Goal: Navigation & Orientation: Find specific page/section

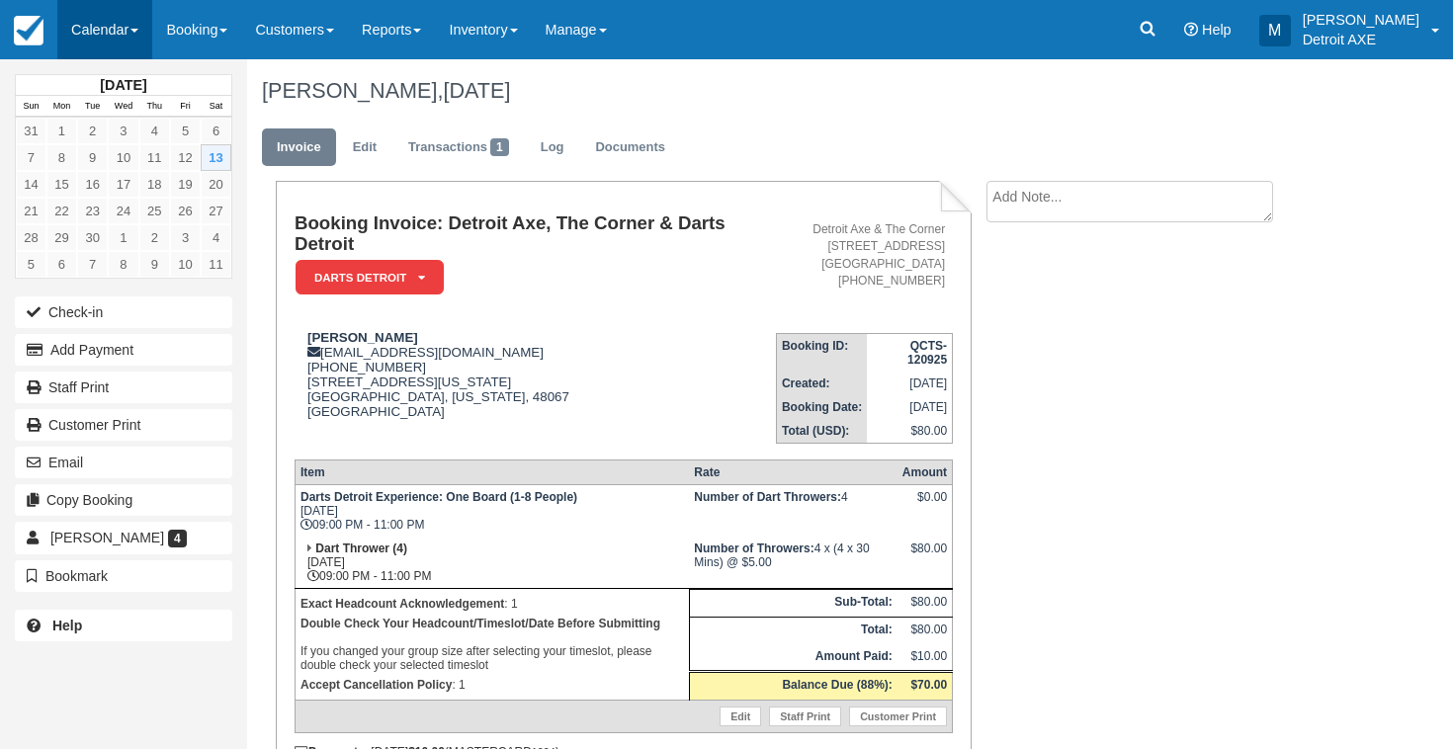
click at [150, 5] on link "Calendar" at bounding box center [104, 29] width 95 height 59
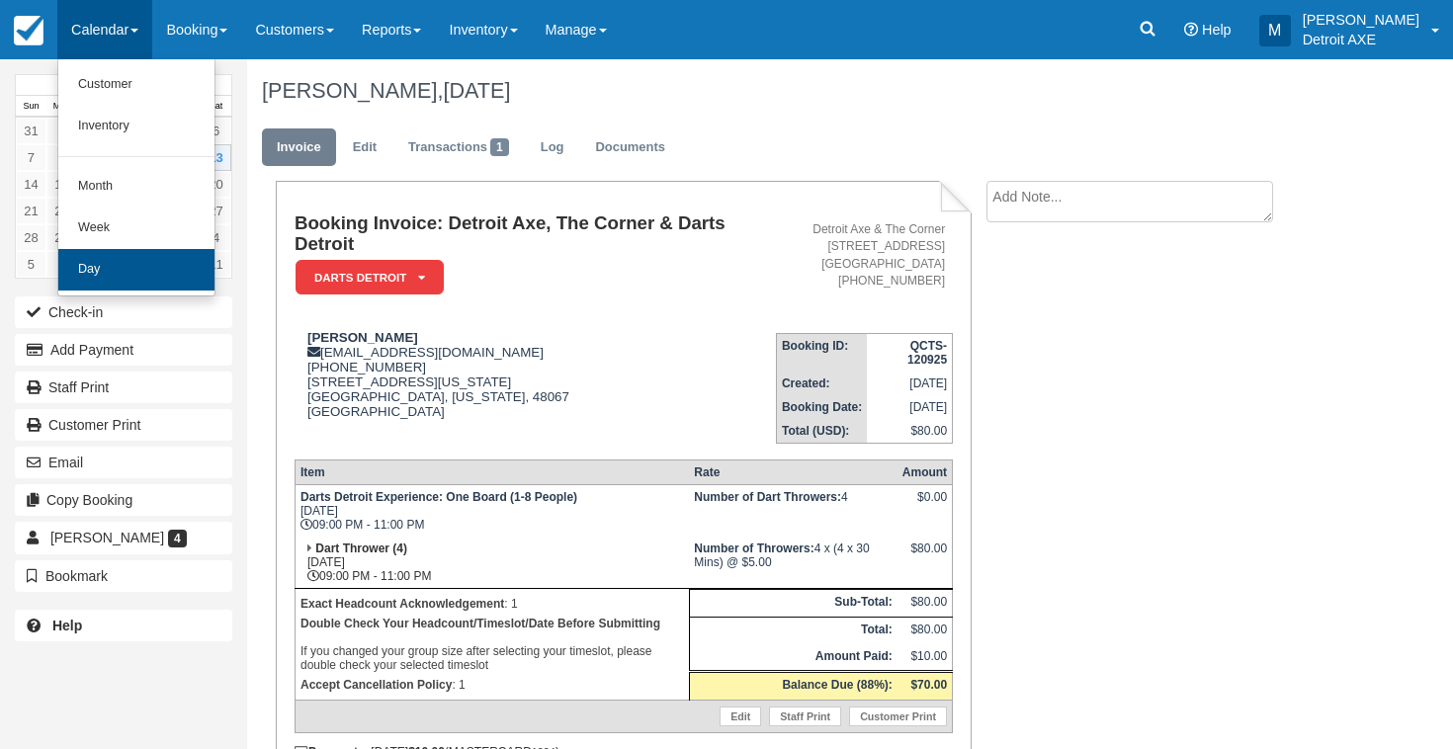
click at [162, 259] on link "Day" at bounding box center [136, 270] width 156 height 42
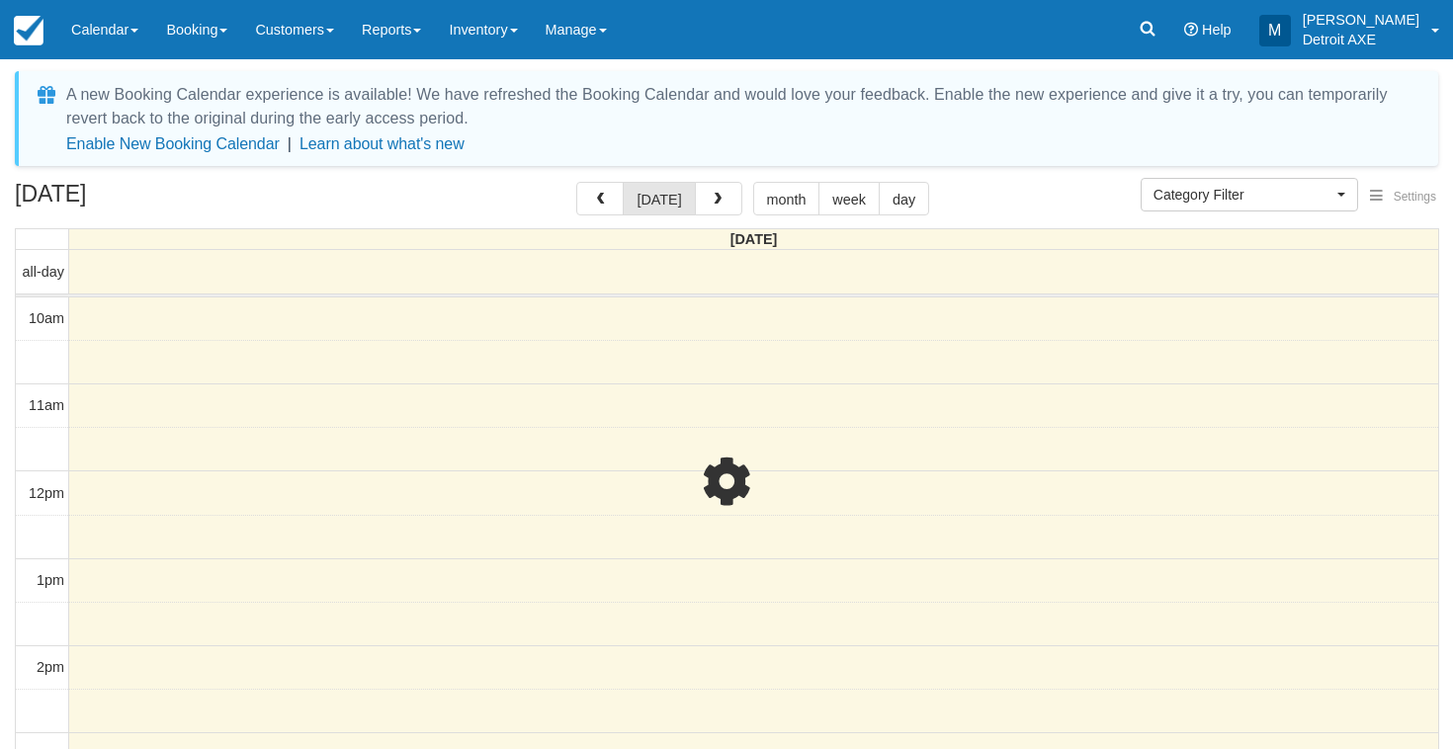
select select
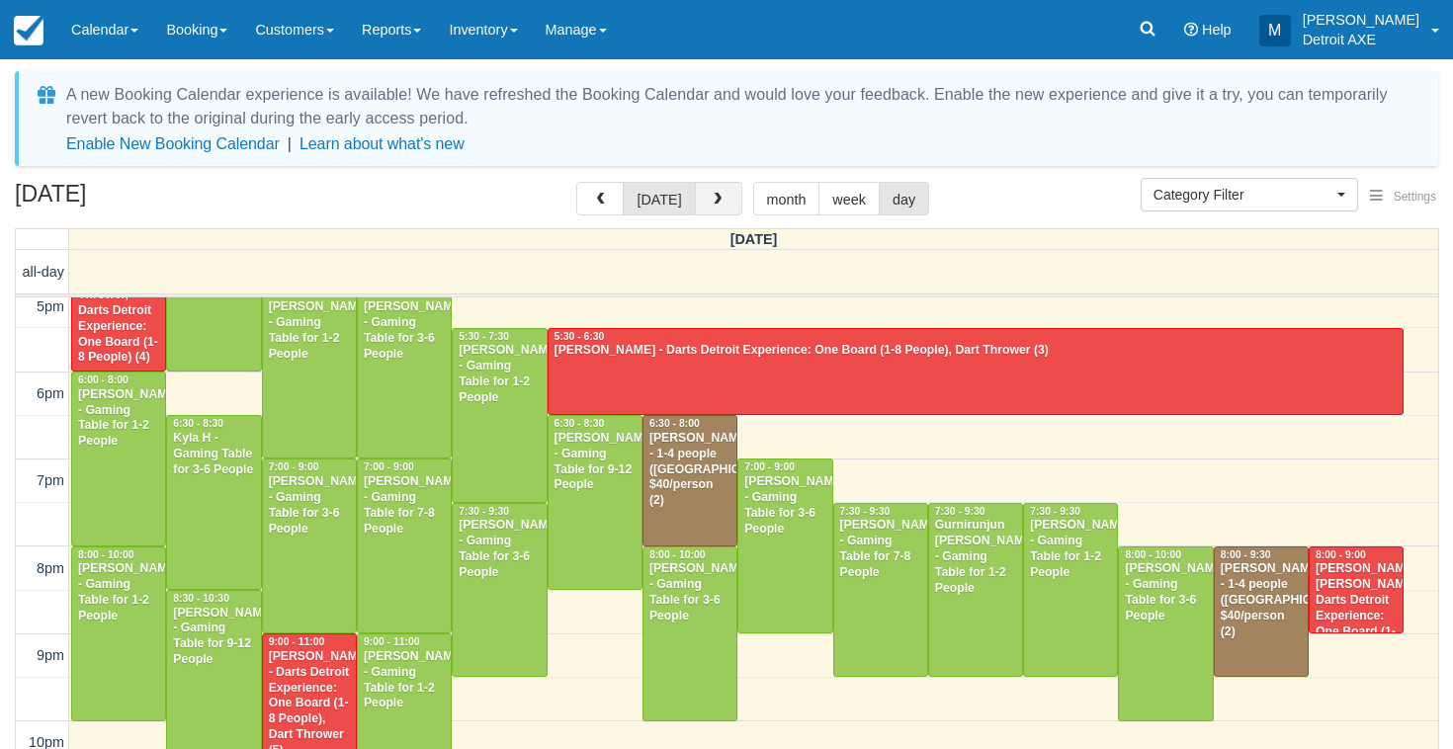
click at [717, 194] on span "button" at bounding box center [718, 200] width 14 height 14
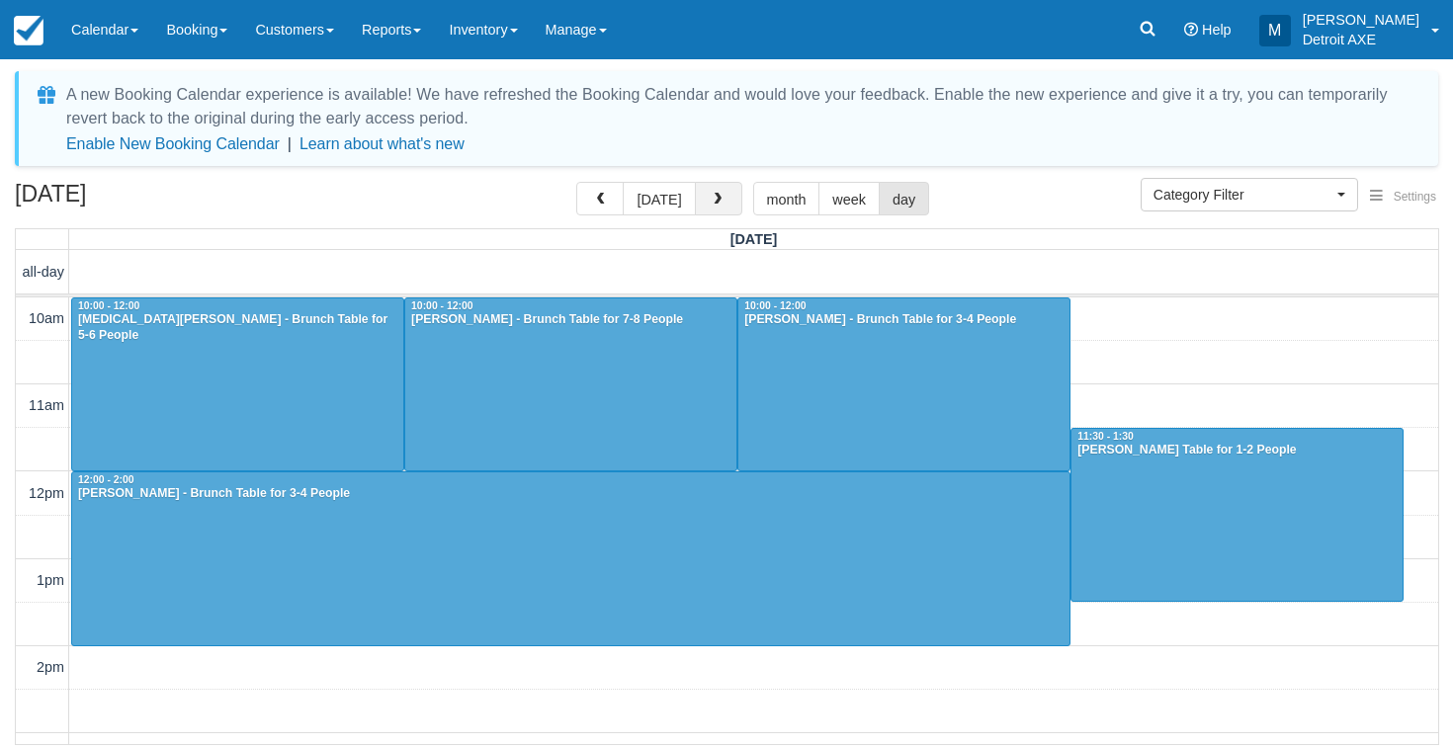
click at [697, 210] on button "button" at bounding box center [718, 199] width 47 height 34
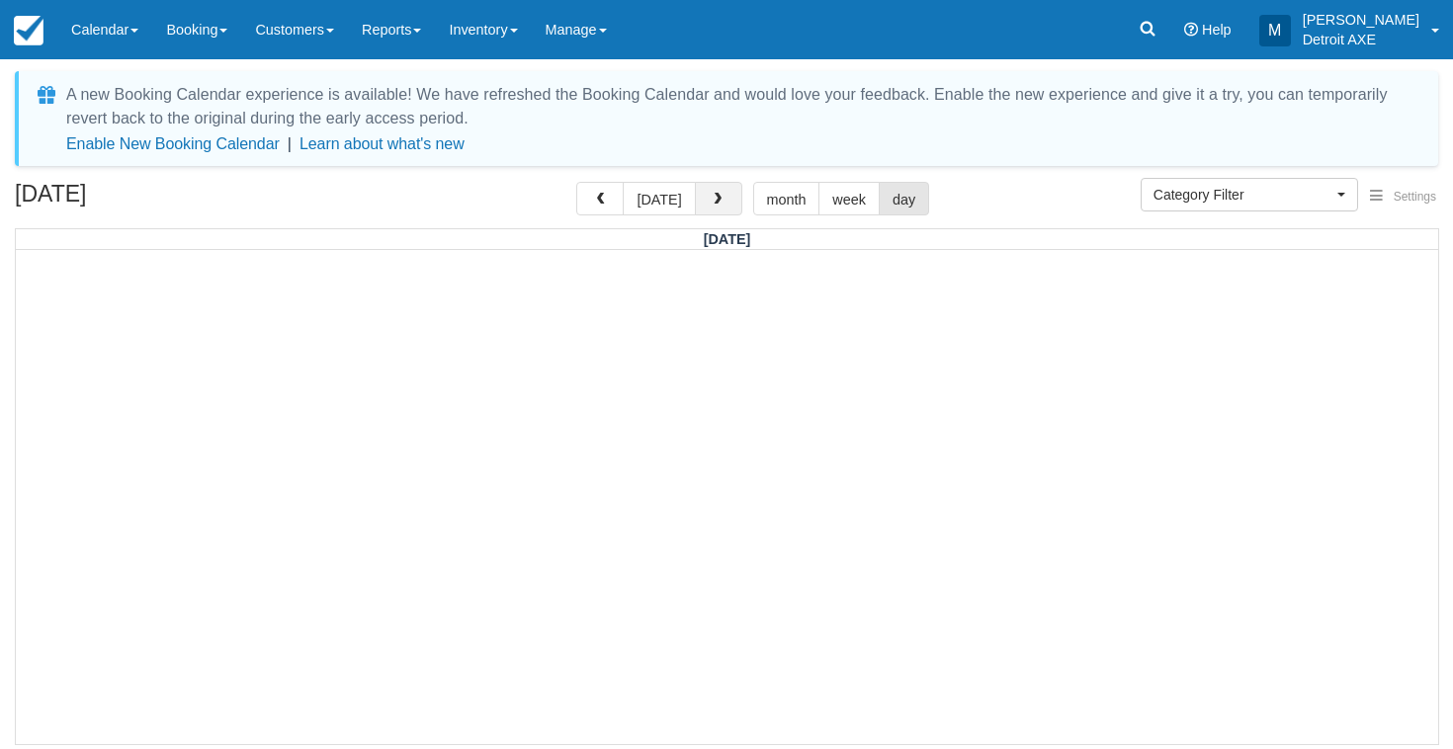
click at [717, 206] on span "button" at bounding box center [718, 200] width 14 height 14
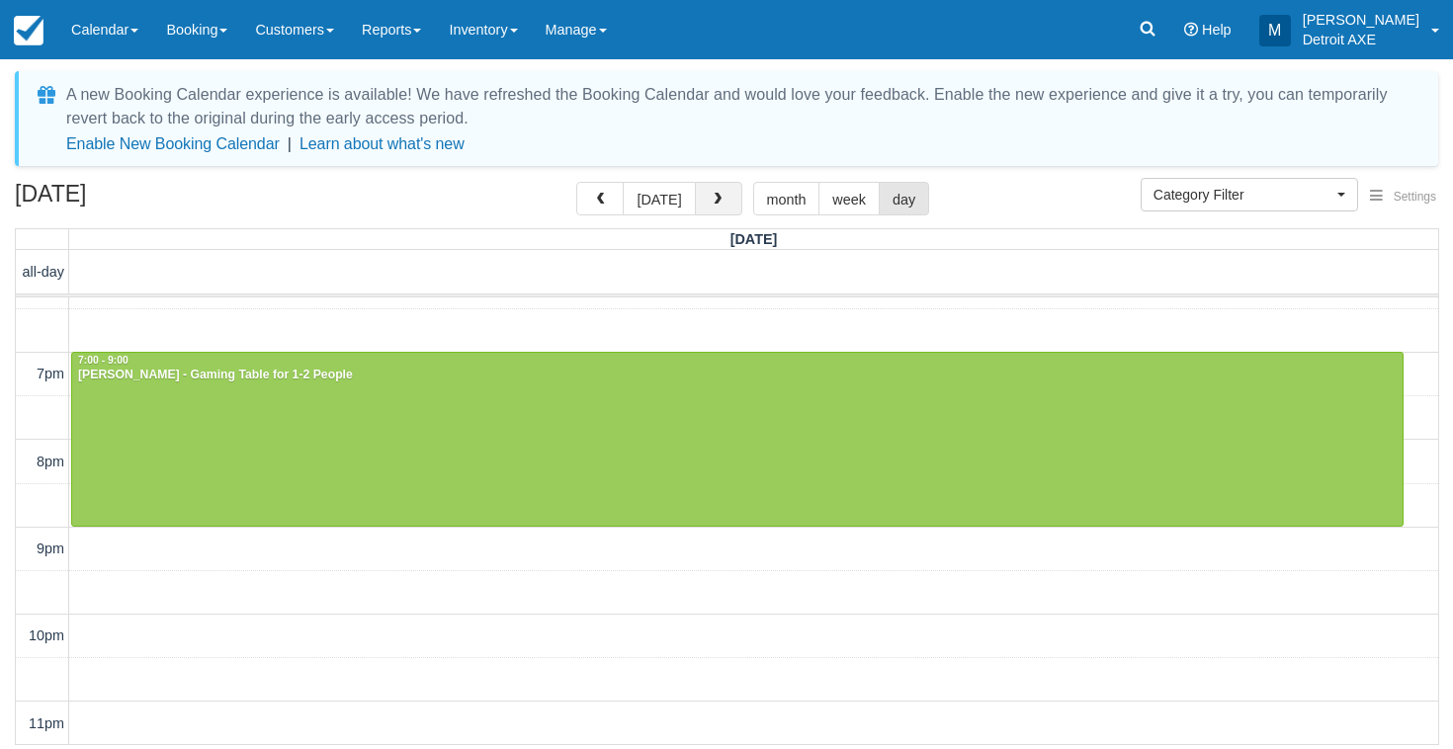
click at [717, 206] on span "button" at bounding box center [718, 200] width 14 height 14
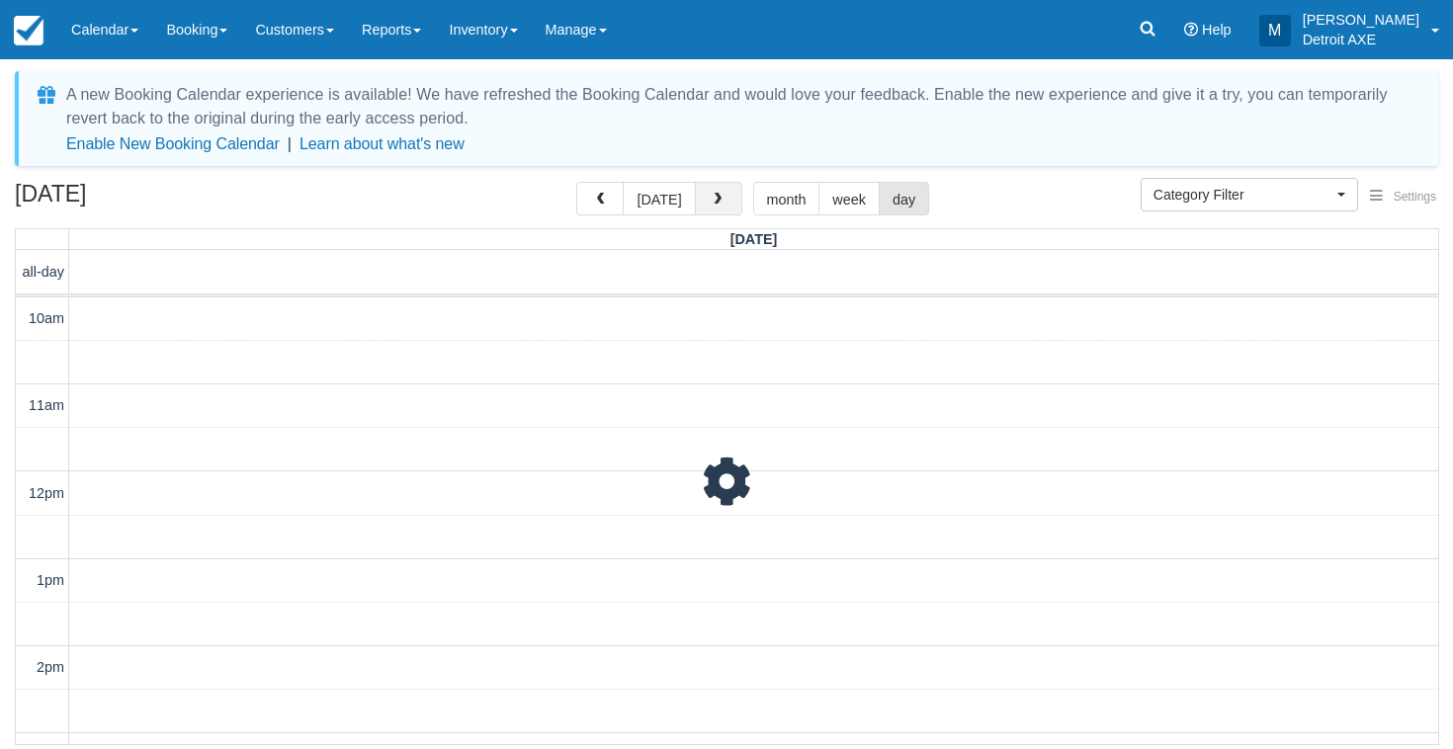
scroll to position [731, 0]
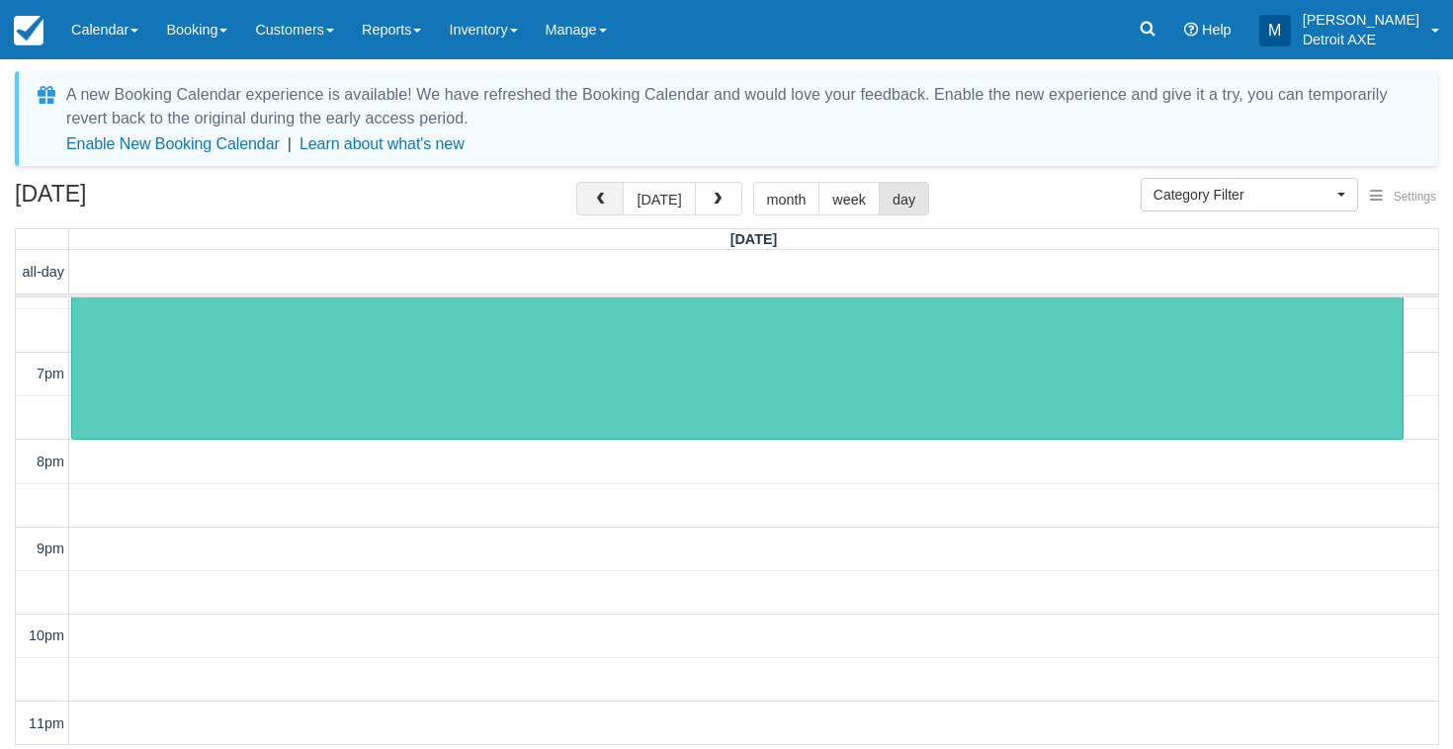
click at [602, 190] on button "button" at bounding box center [599, 199] width 47 height 34
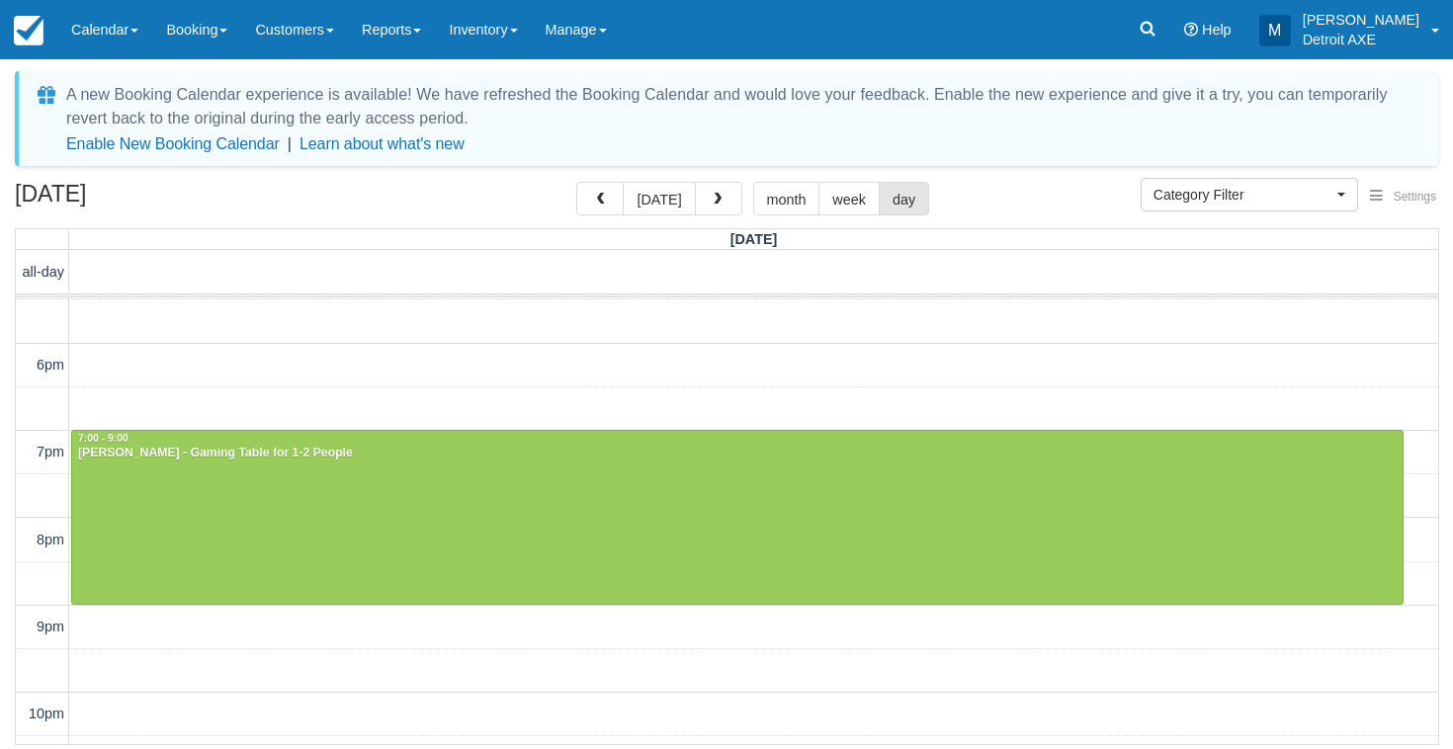
scroll to position [640, 0]
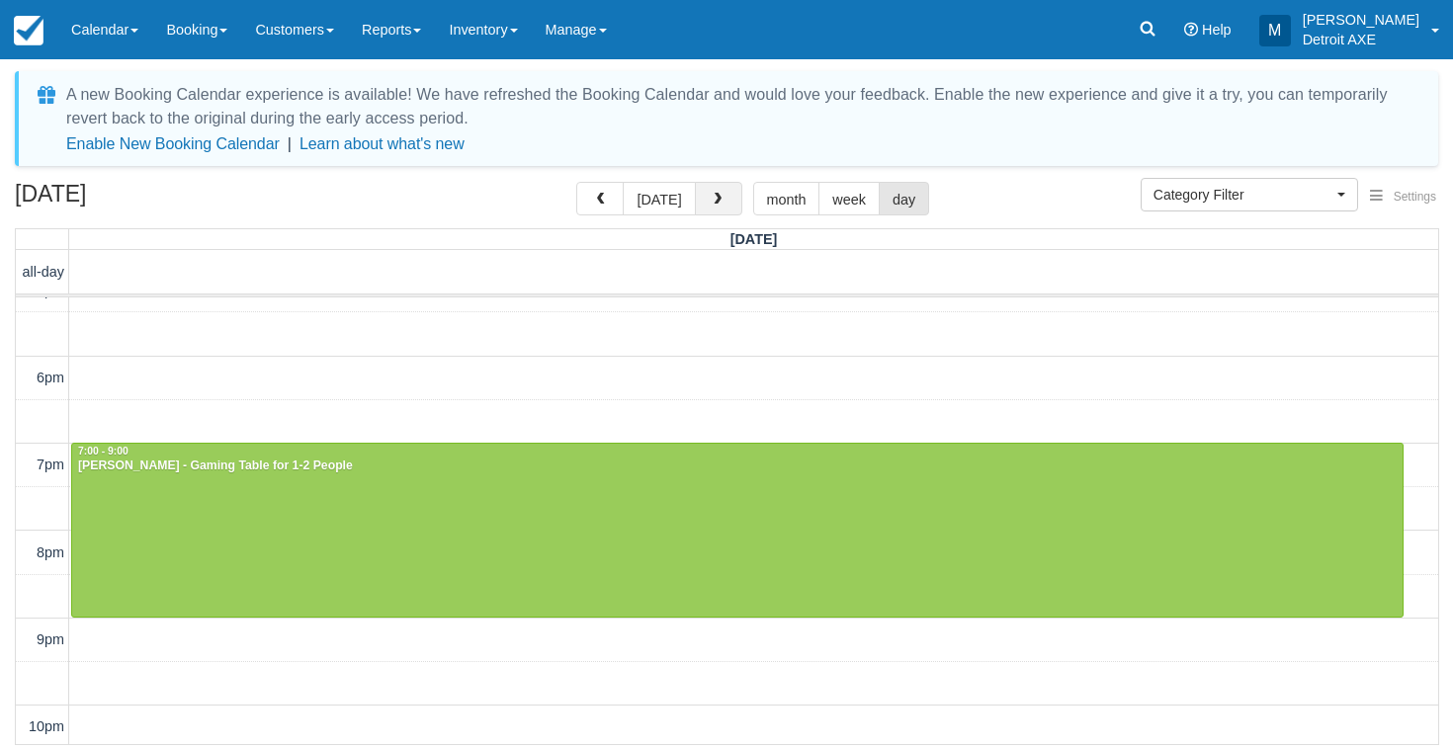
click at [729, 195] on button "button" at bounding box center [718, 199] width 47 height 34
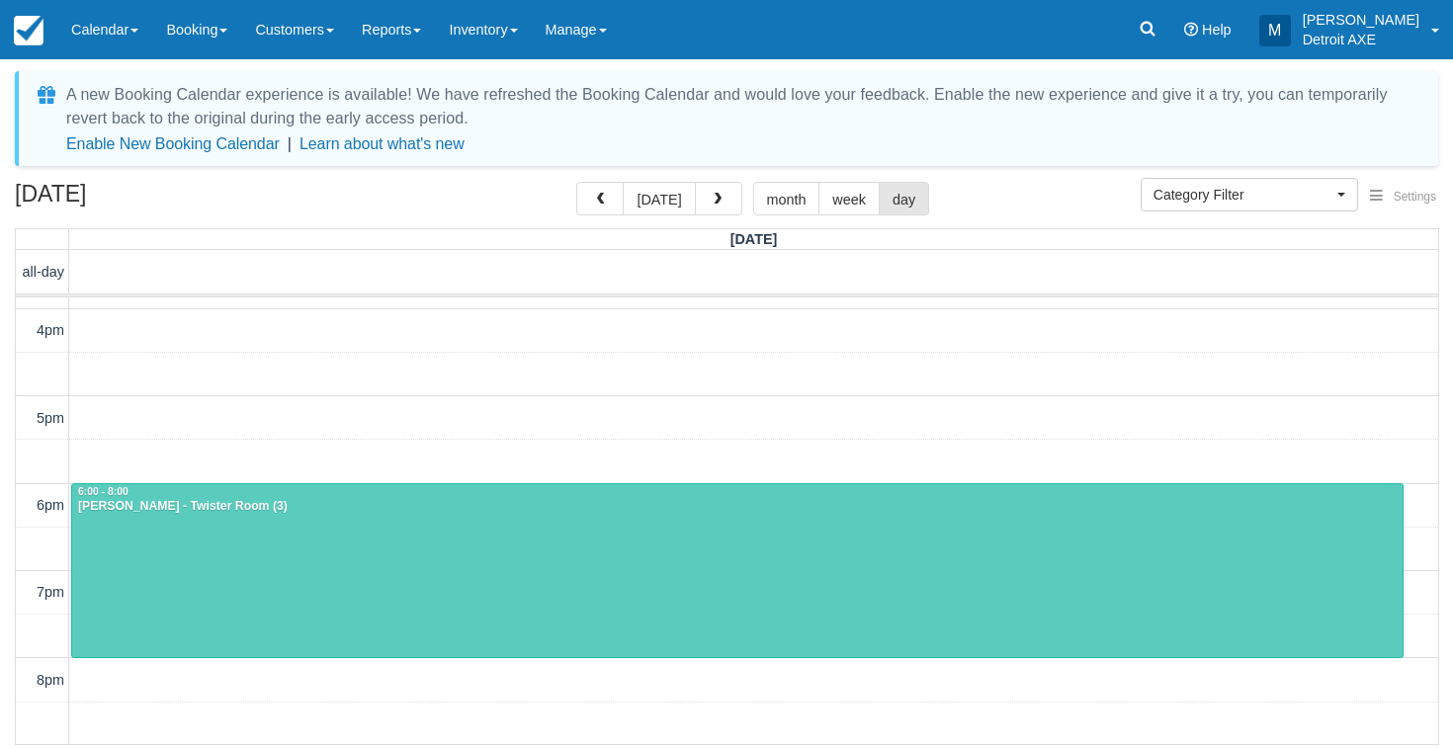
scroll to position [459, 0]
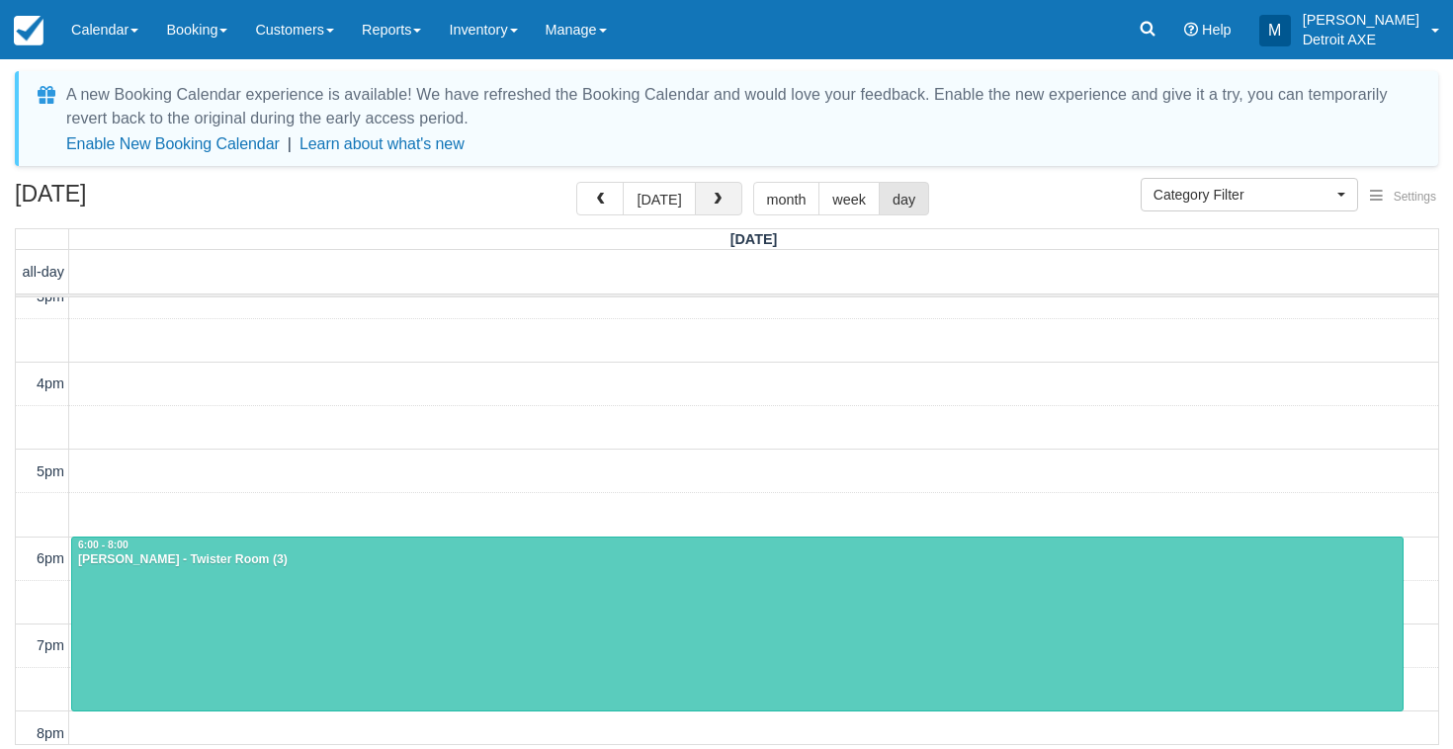
click at [730, 209] on button "button" at bounding box center [718, 199] width 47 height 34
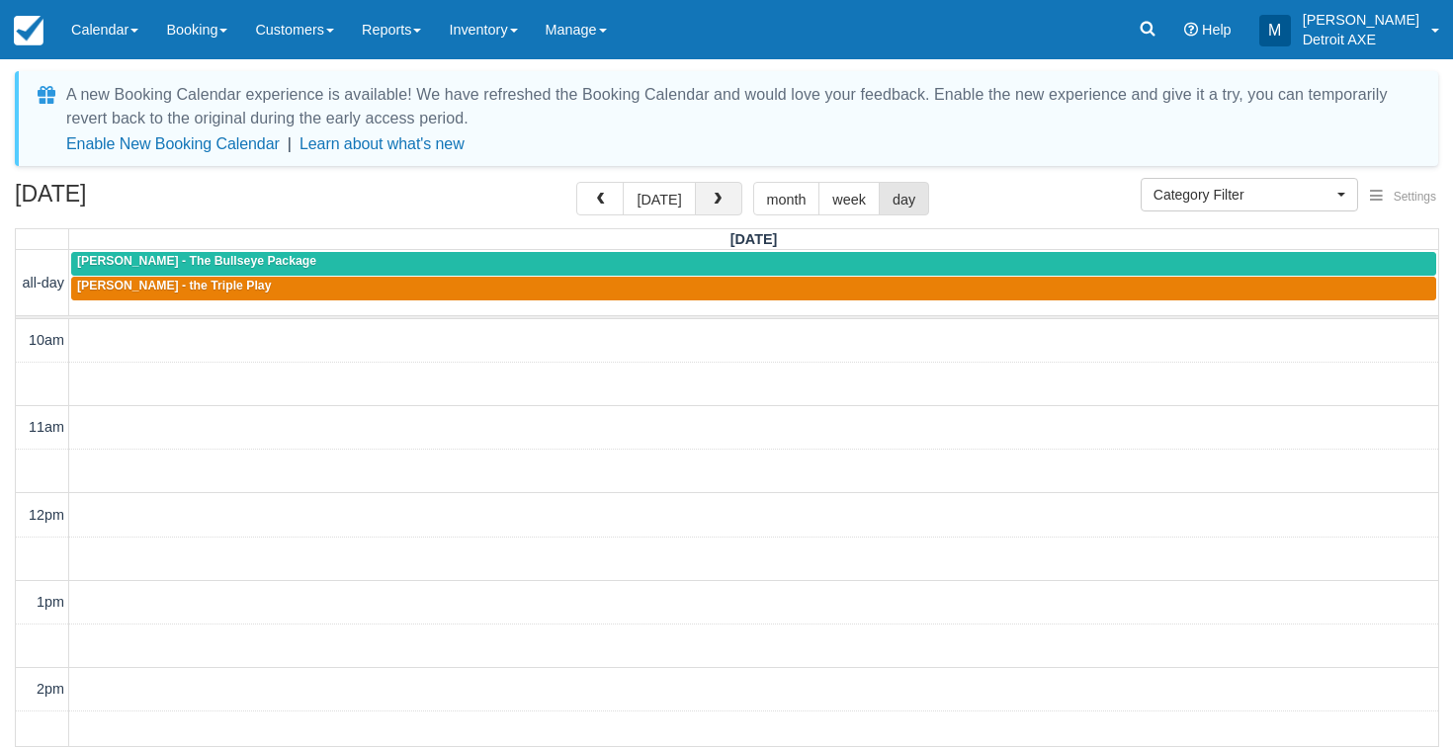
scroll to position [731, 0]
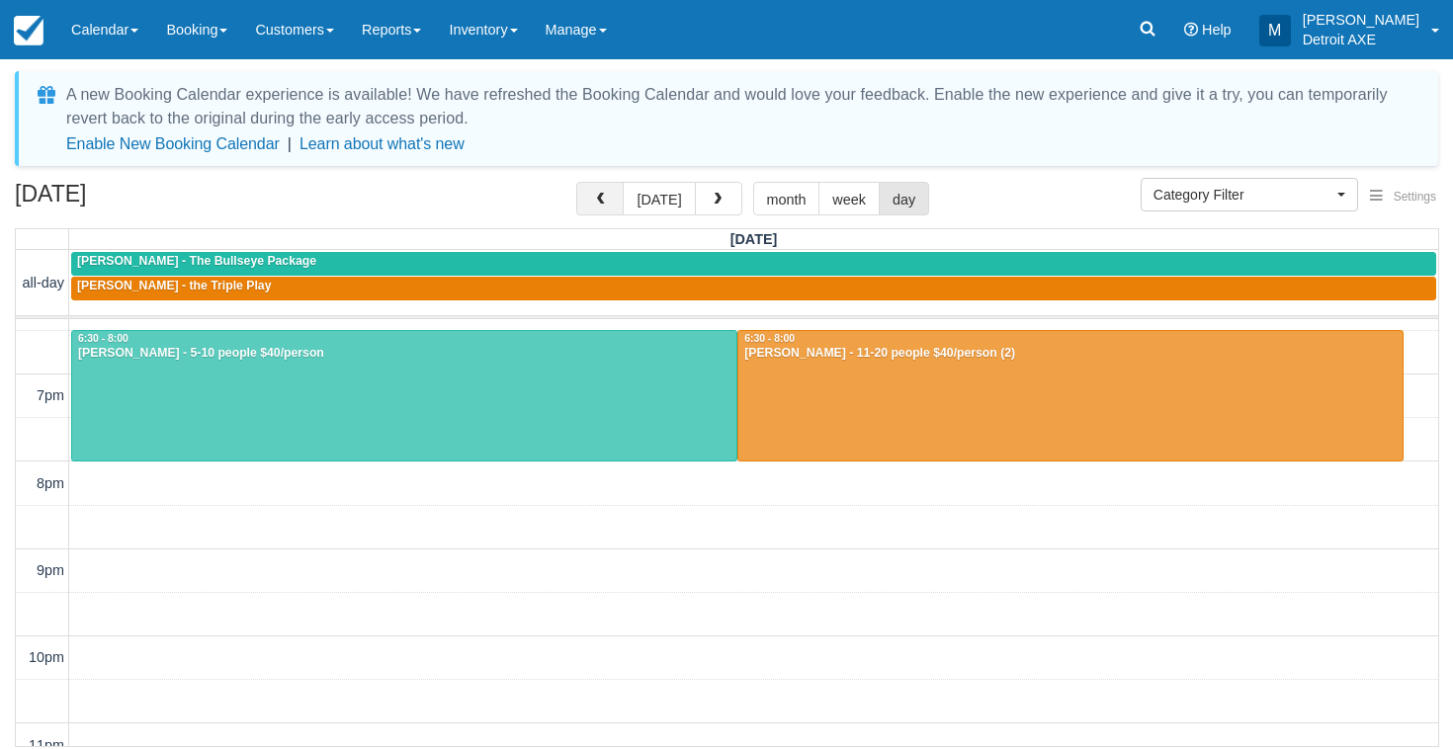
click at [615, 199] on button "button" at bounding box center [599, 199] width 47 height 34
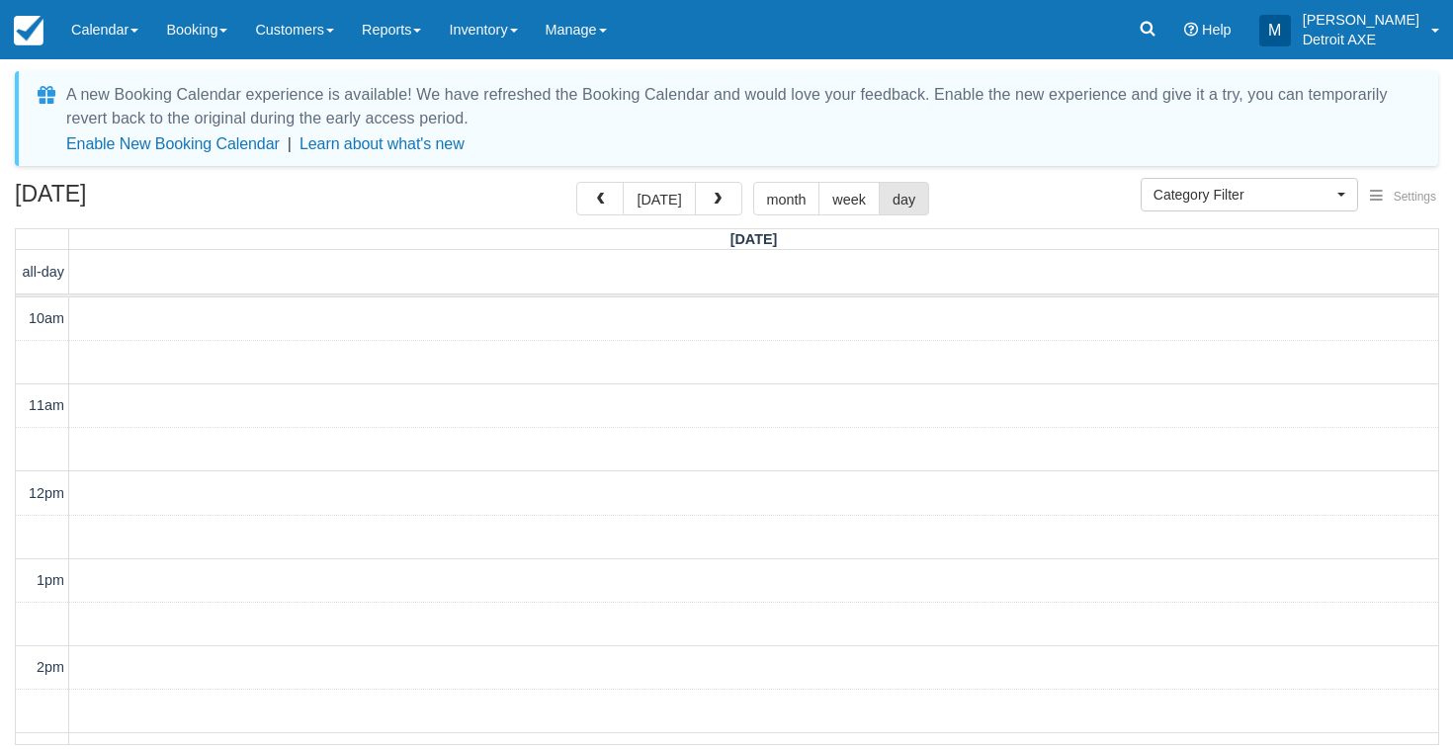
scroll to position [731, 0]
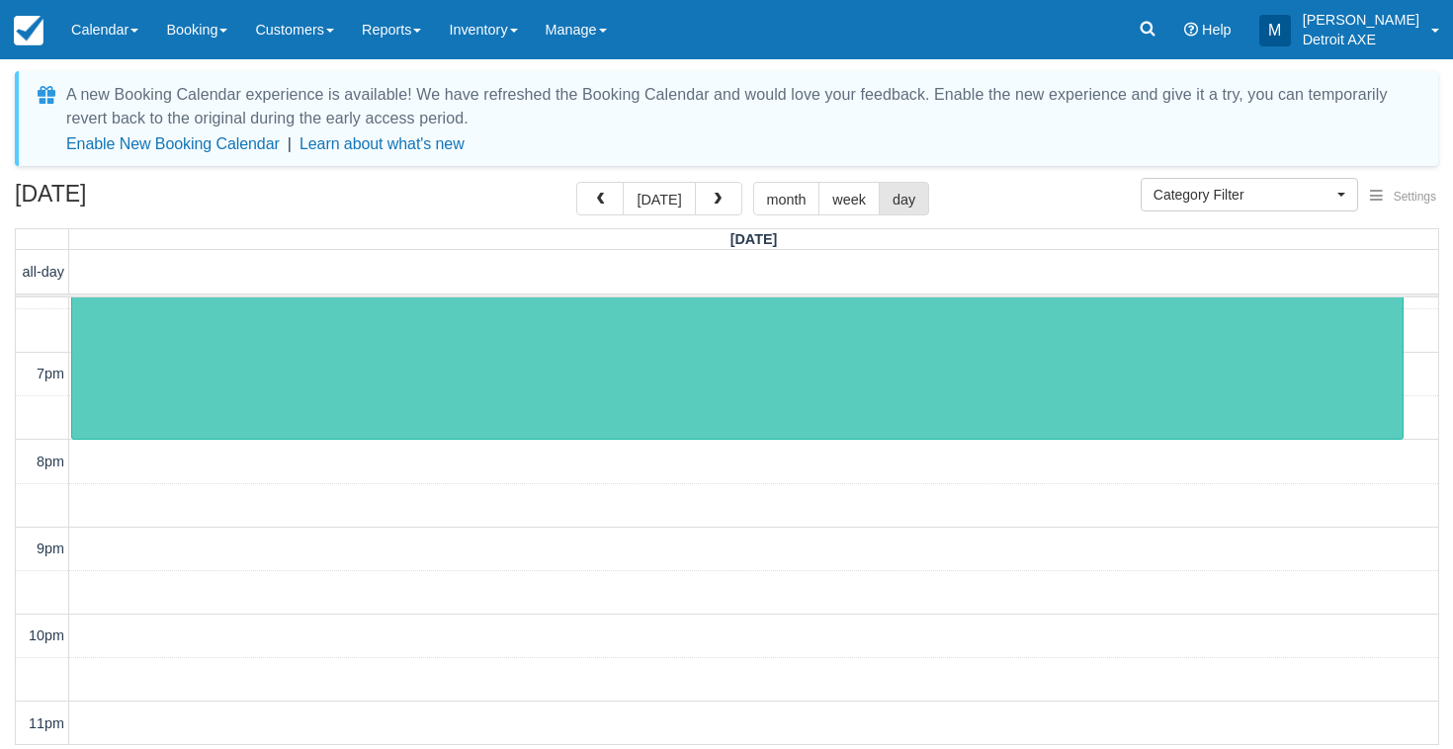
click at [536, 413] on div at bounding box center [737, 352] width 1331 height 173
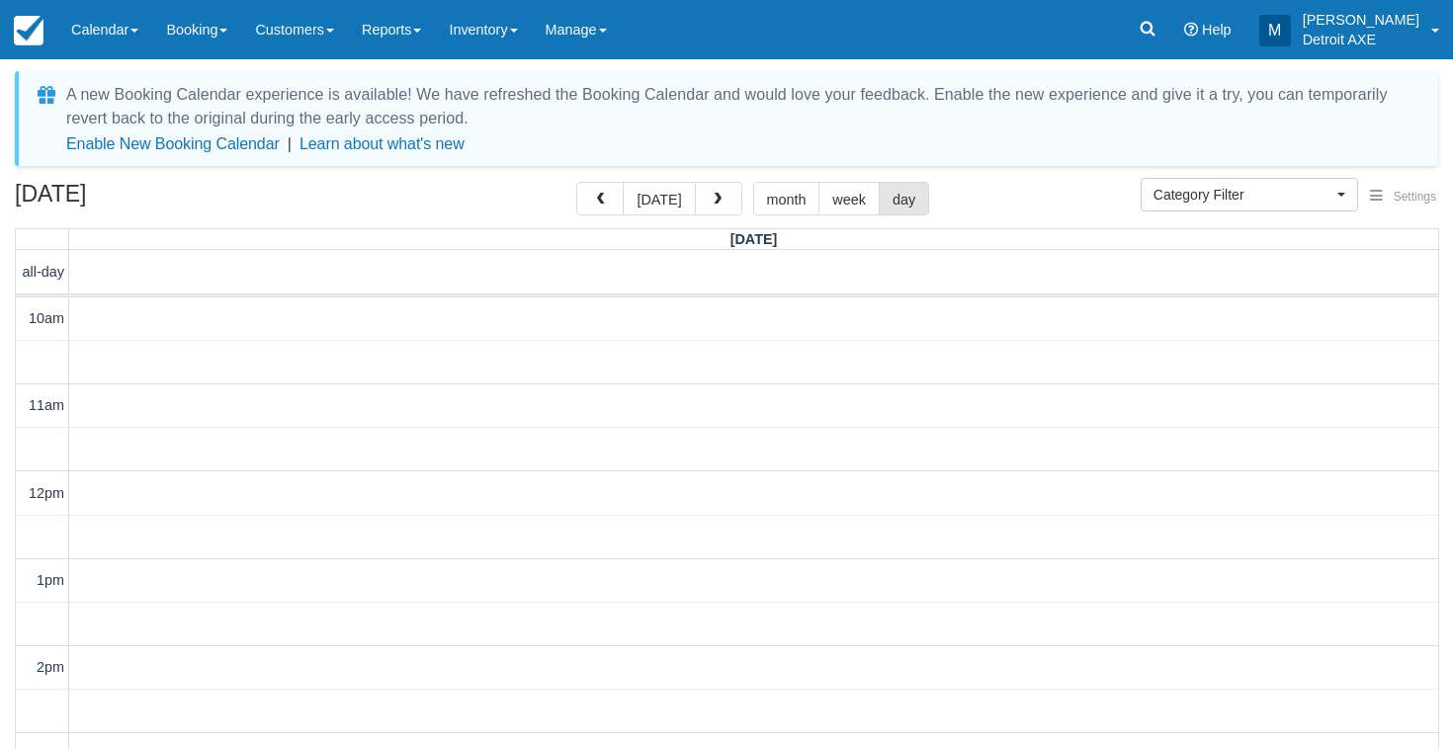
select select
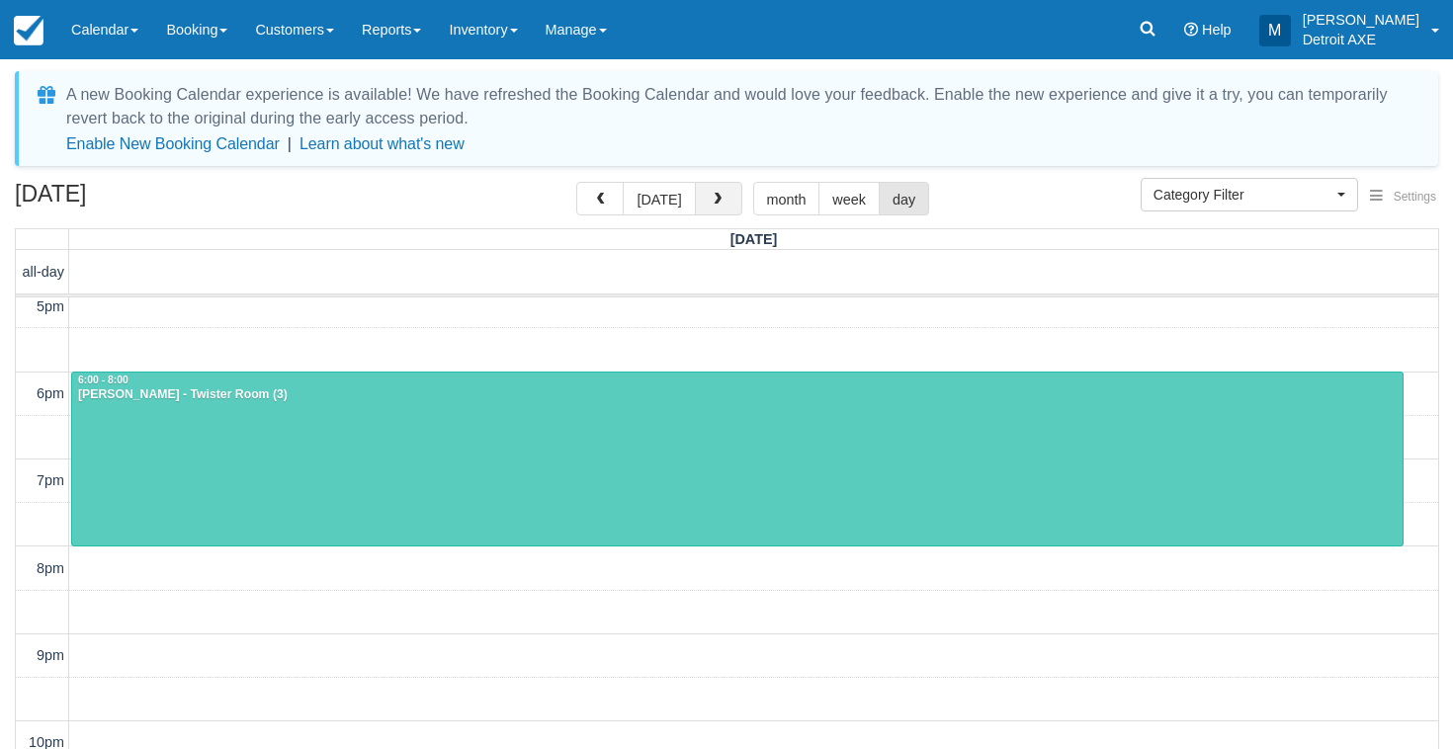
click at [711, 206] on span "button" at bounding box center [718, 200] width 14 height 14
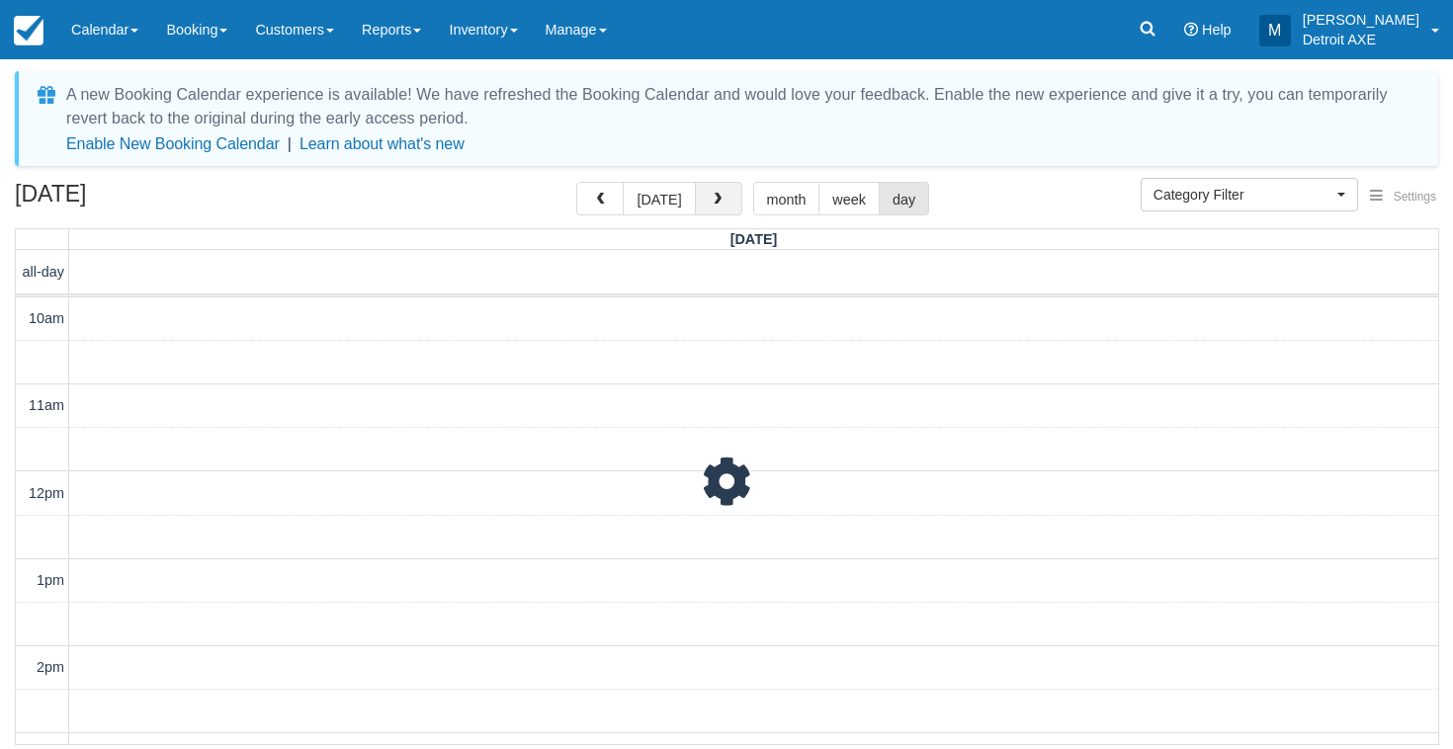
scroll to position [731, 0]
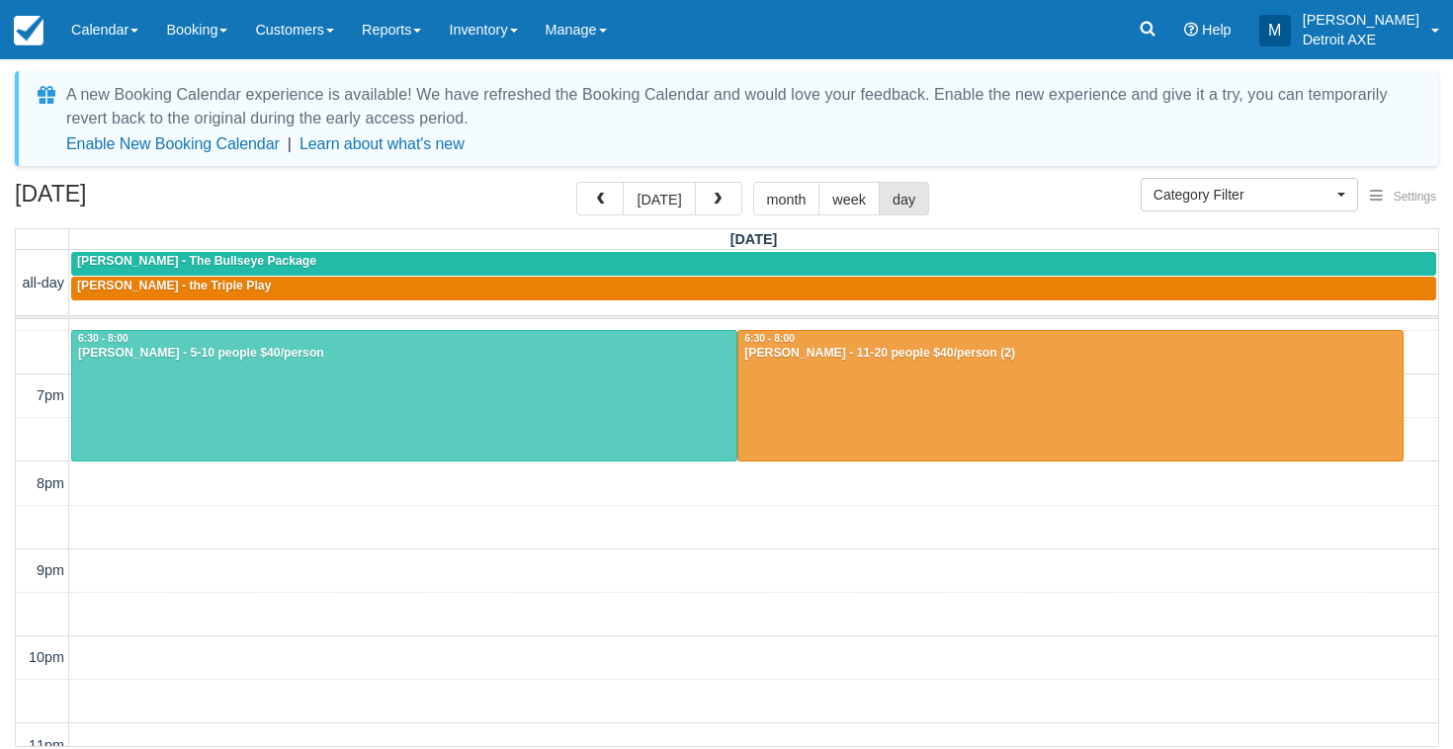
click at [832, 392] on div at bounding box center [1070, 396] width 664 height 130
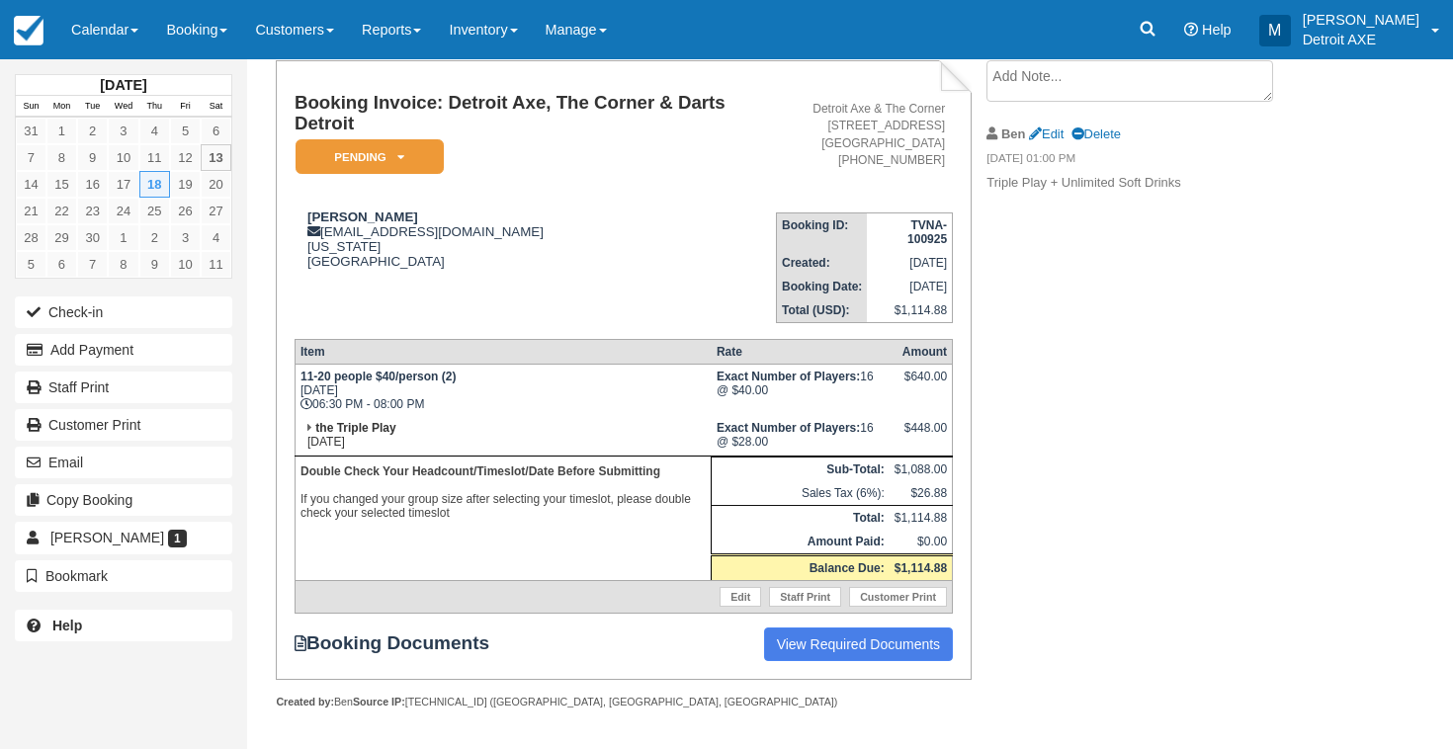
scroll to position [119, 0]
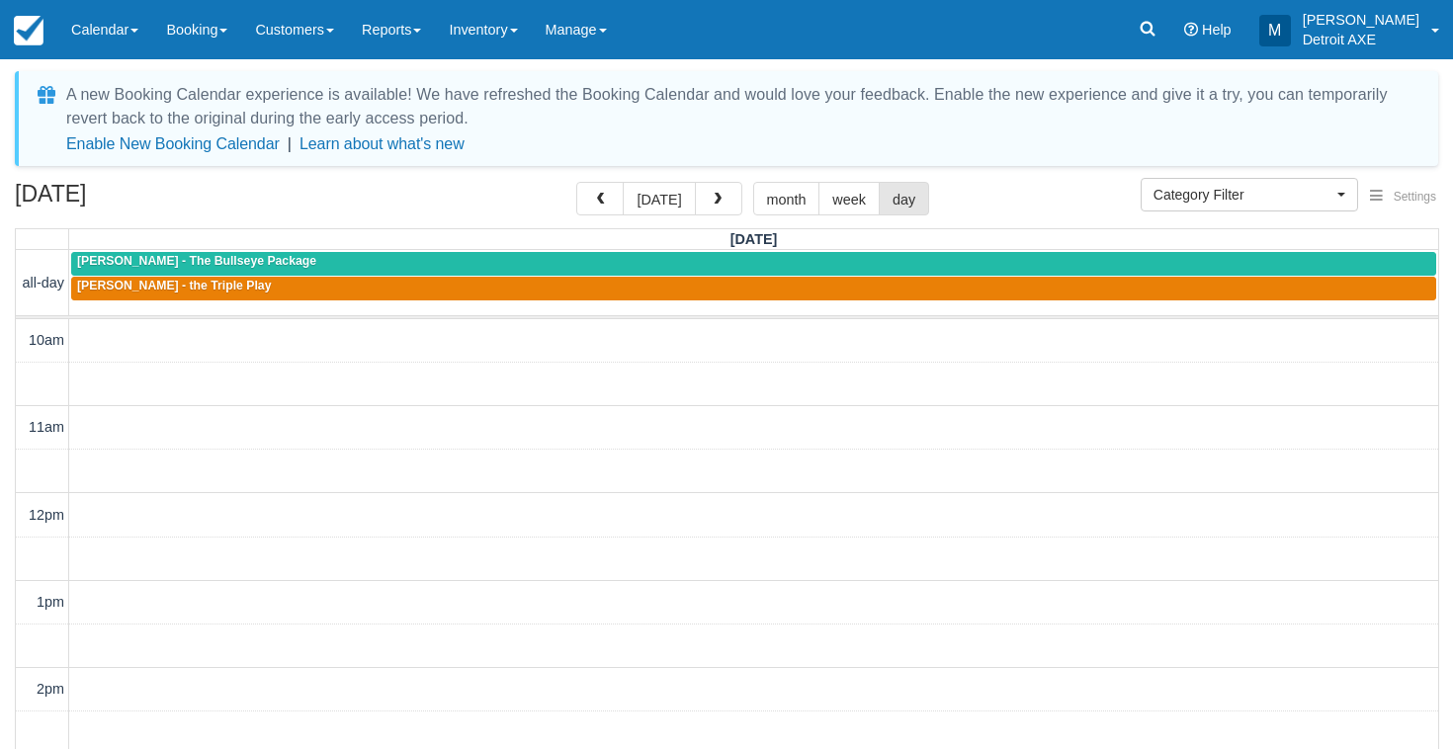
select select
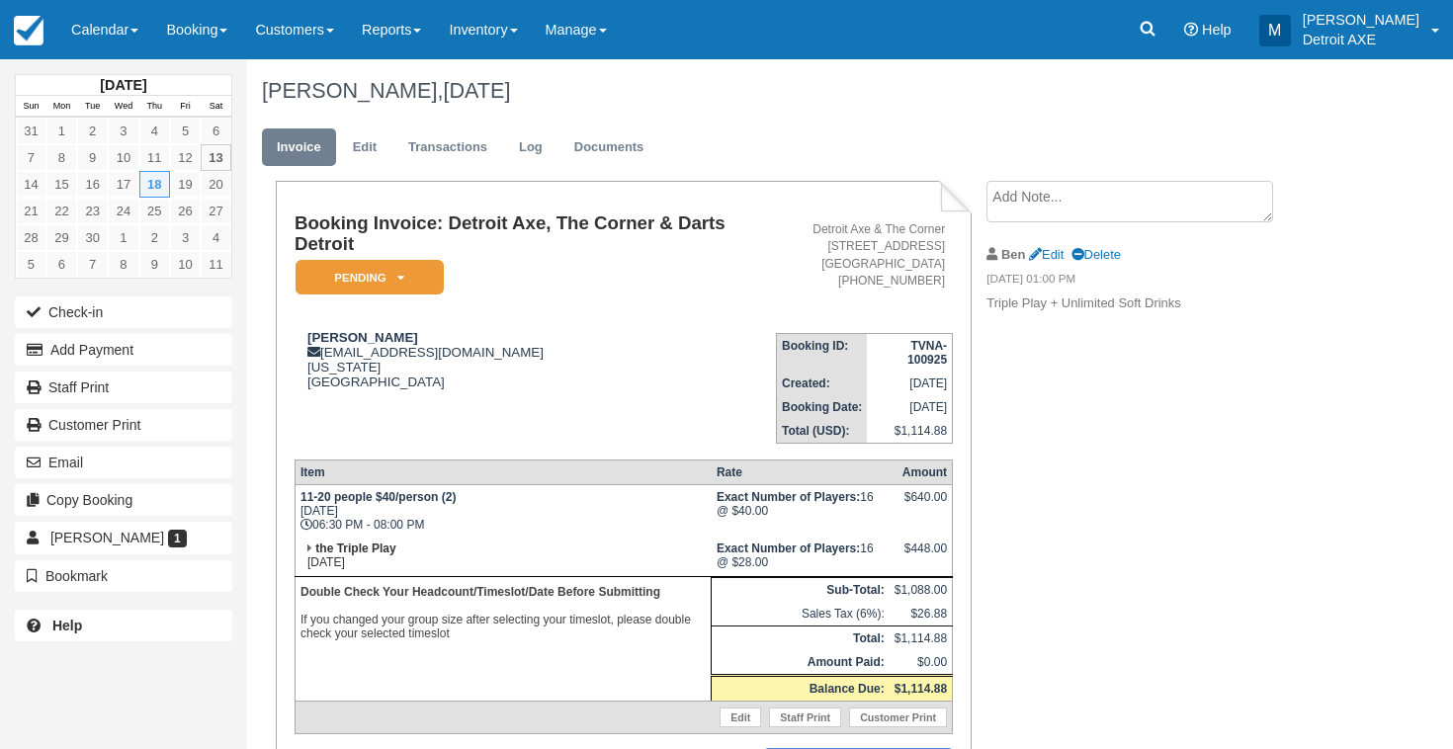
scroll to position [119, 0]
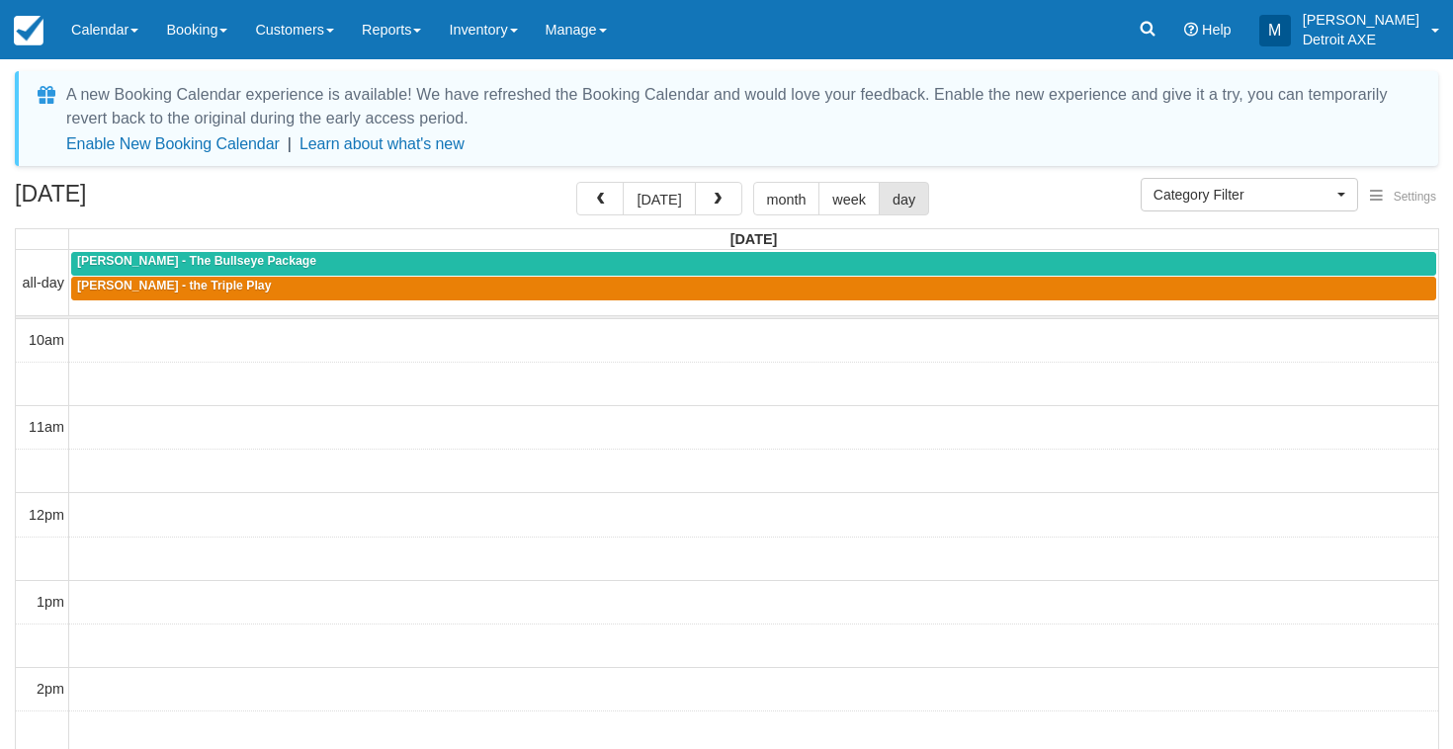
select select
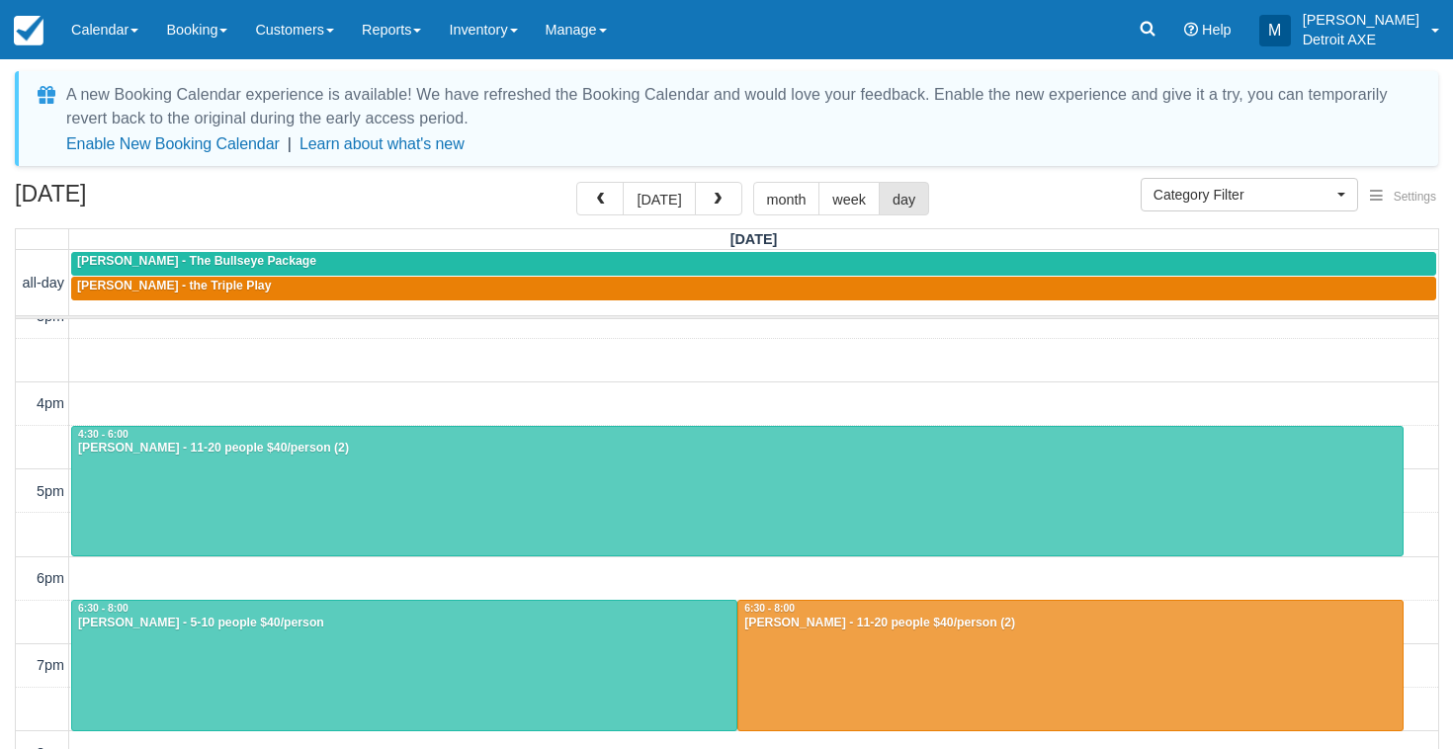
scroll to position [466, 0]
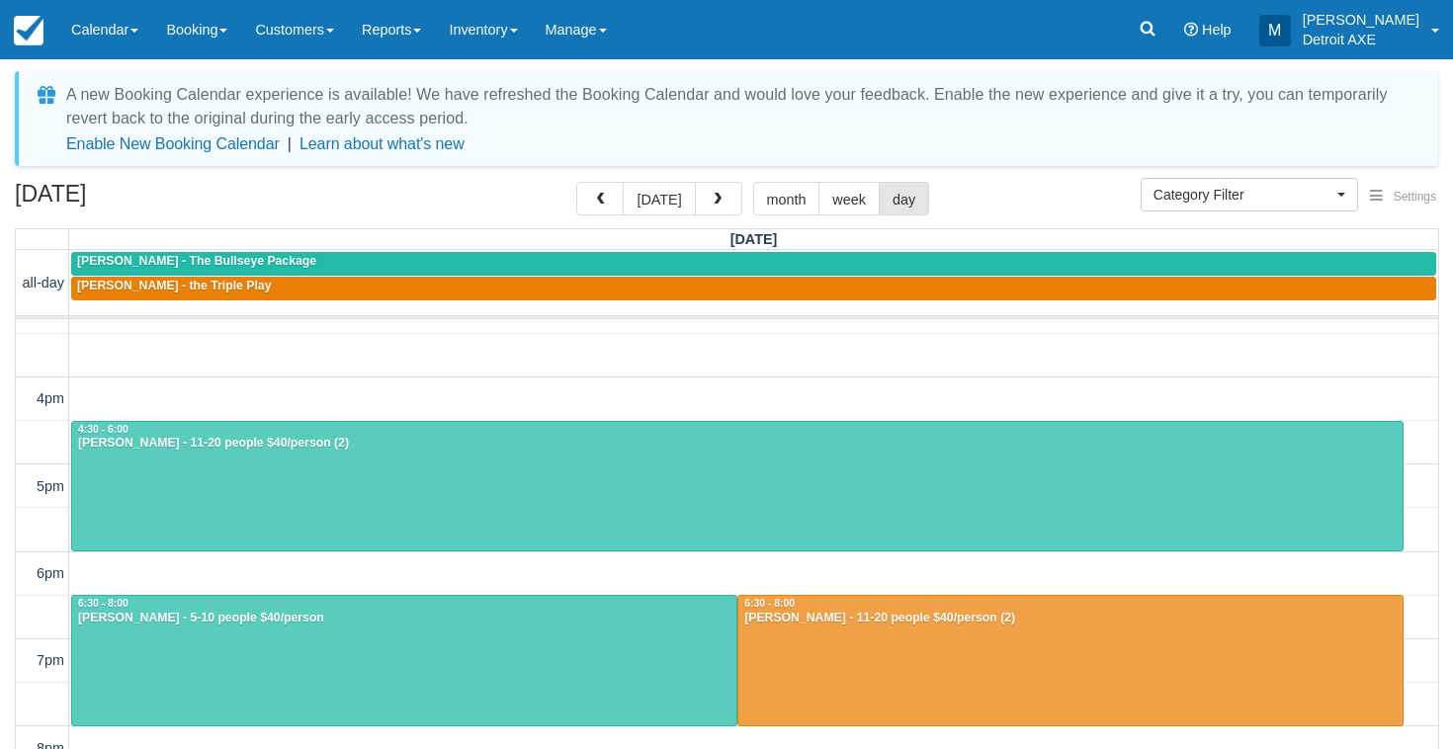
click at [153, 475] on div at bounding box center [737, 487] width 1331 height 130
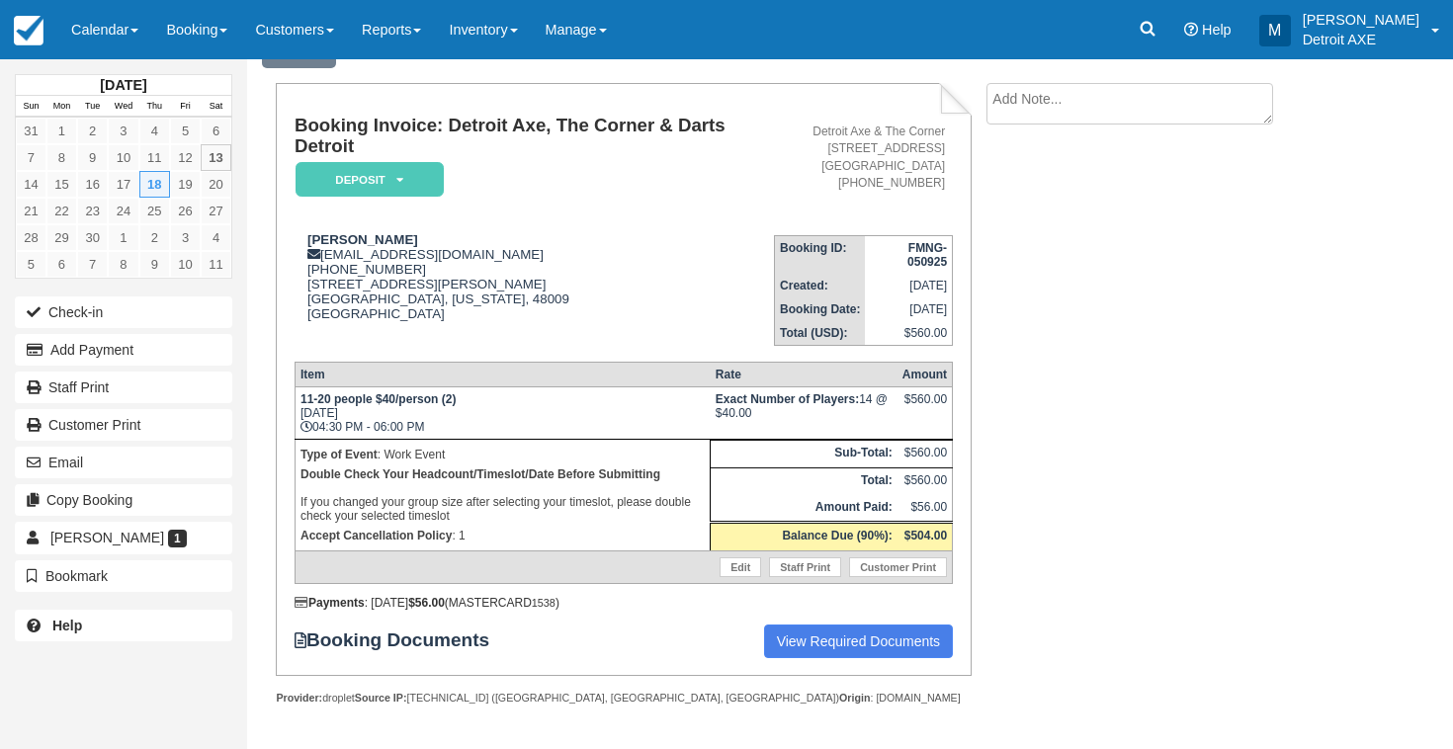
scroll to position [111, 0]
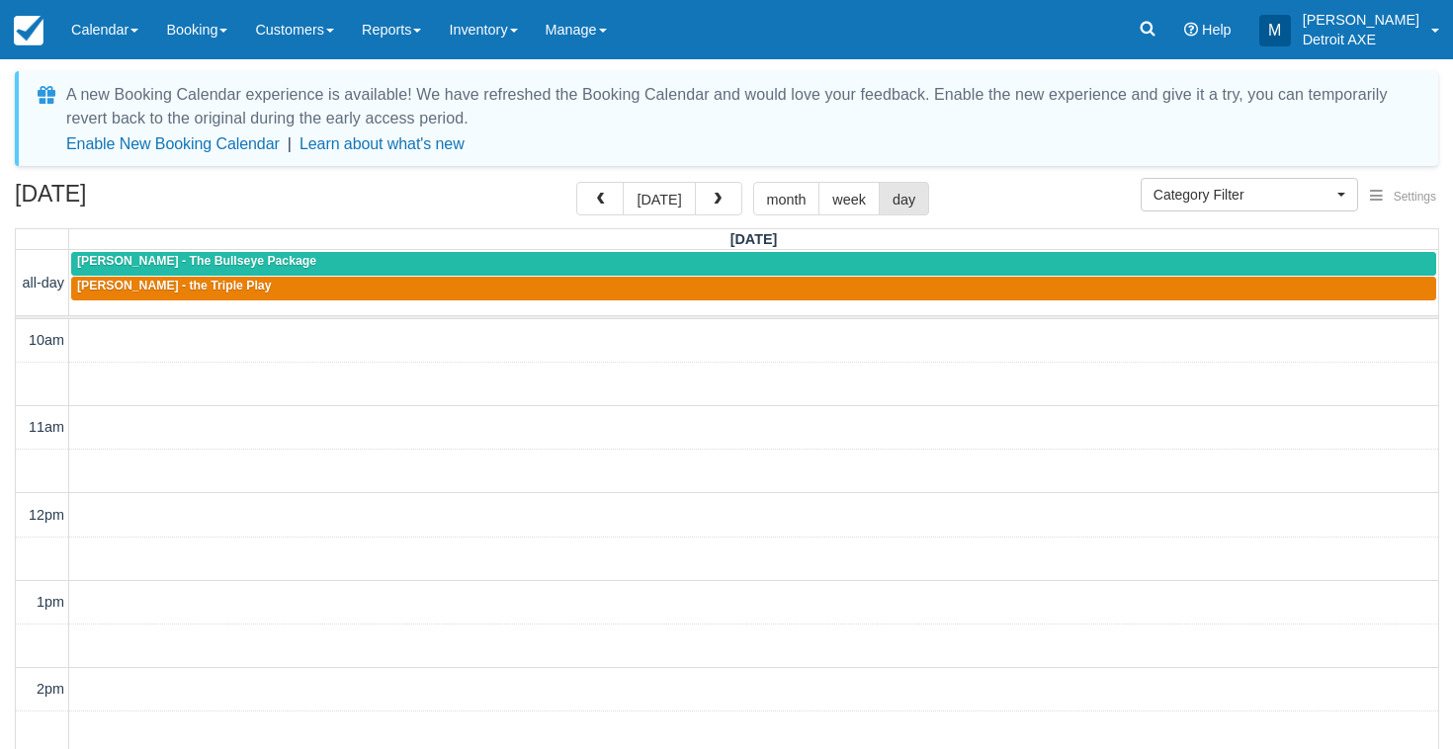
select select
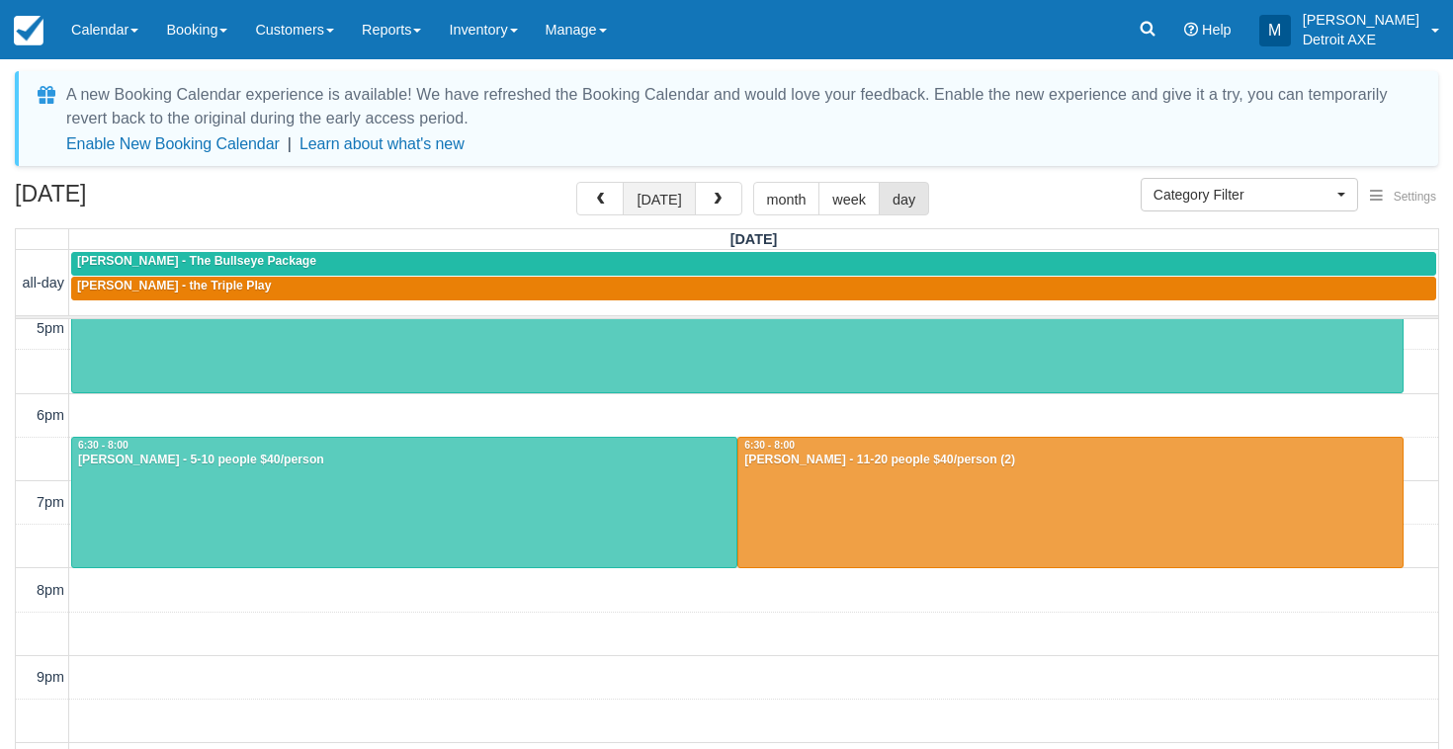
click at [690, 197] on button "[DATE]" at bounding box center [659, 199] width 72 height 34
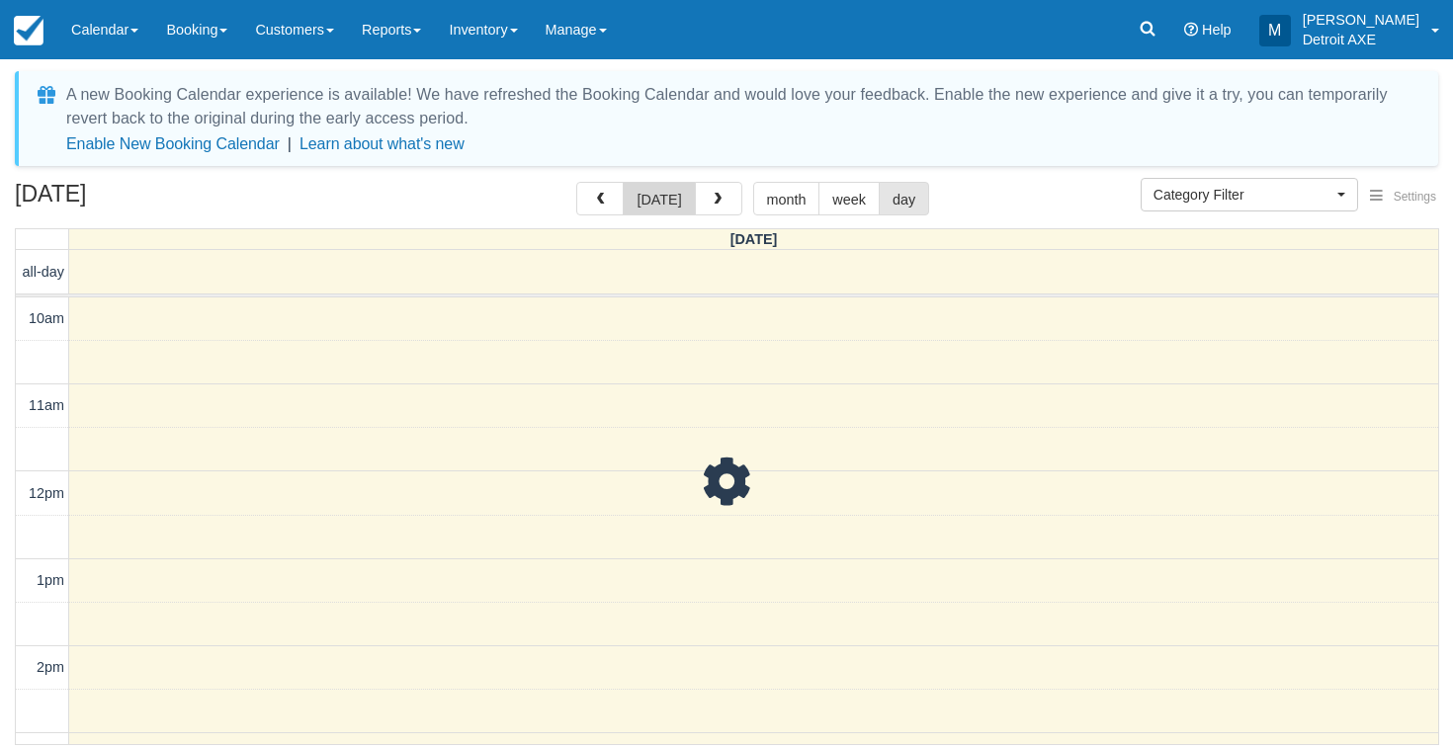
scroll to position [731, 0]
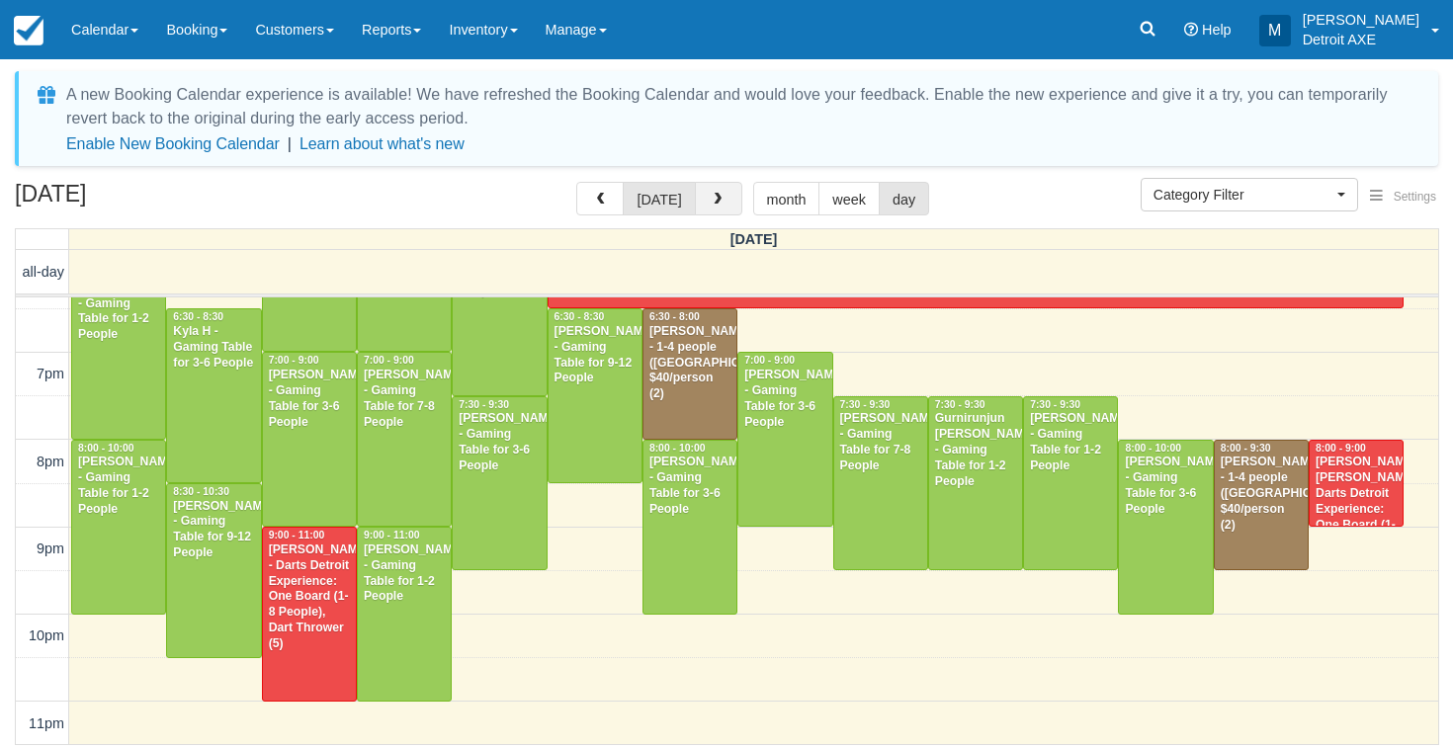
click at [713, 199] on span "button" at bounding box center [718, 200] width 14 height 14
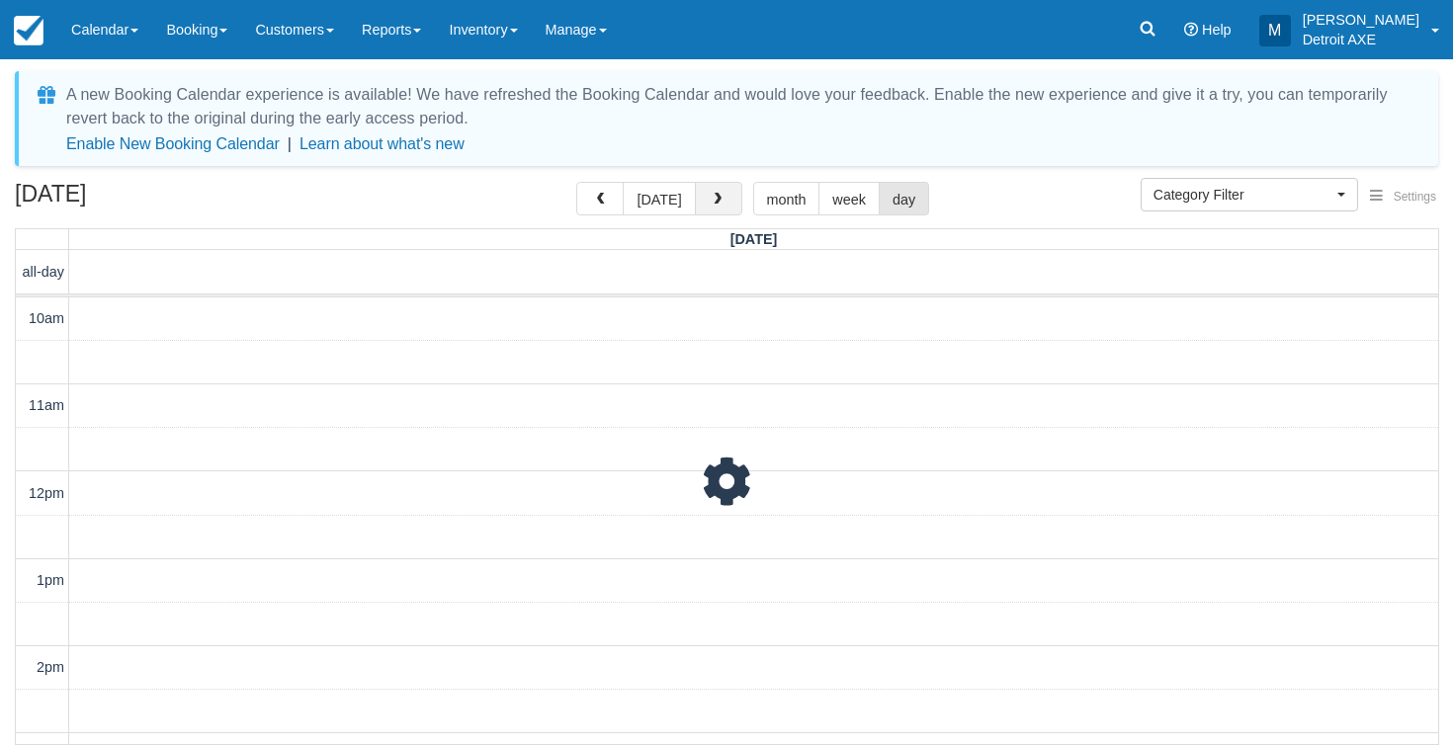
scroll to position [731, 0]
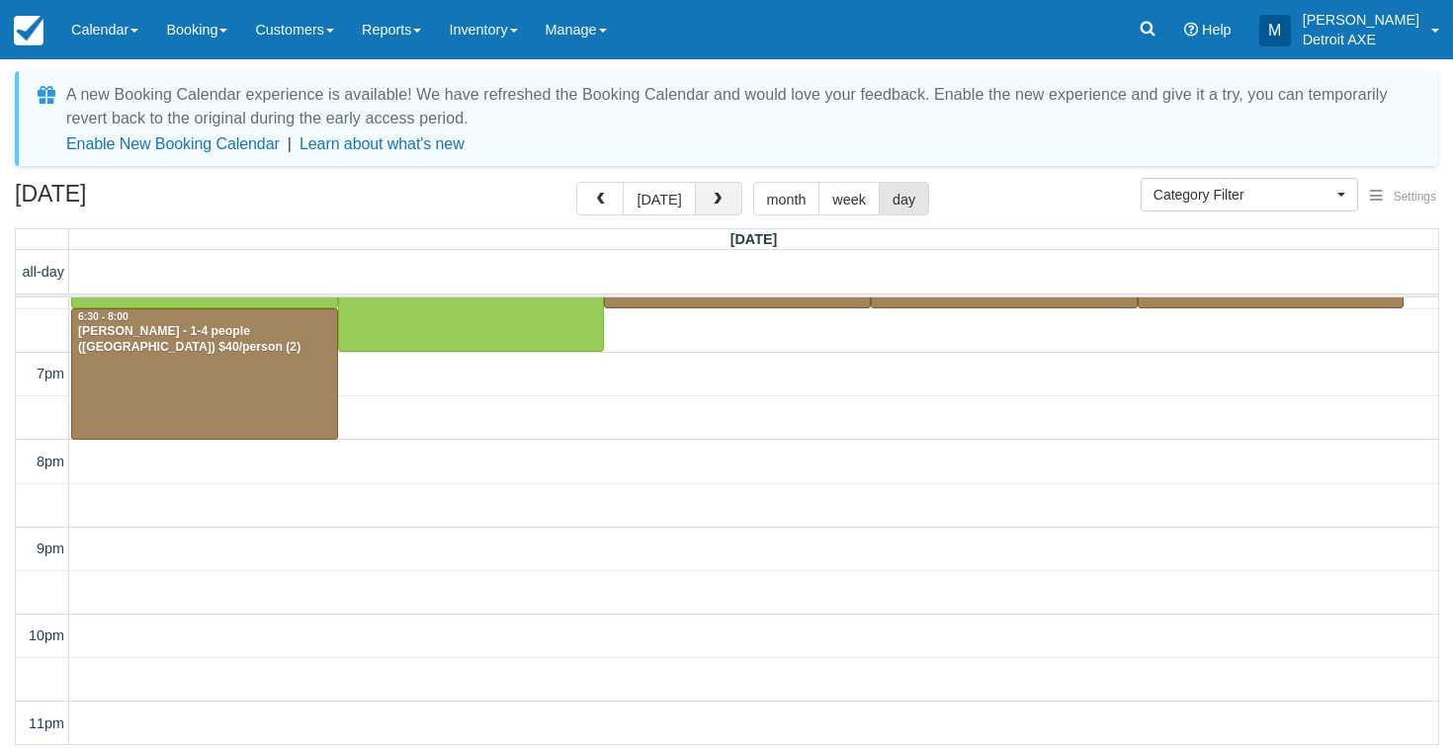
click at [711, 197] on span "button" at bounding box center [718, 200] width 14 height 14
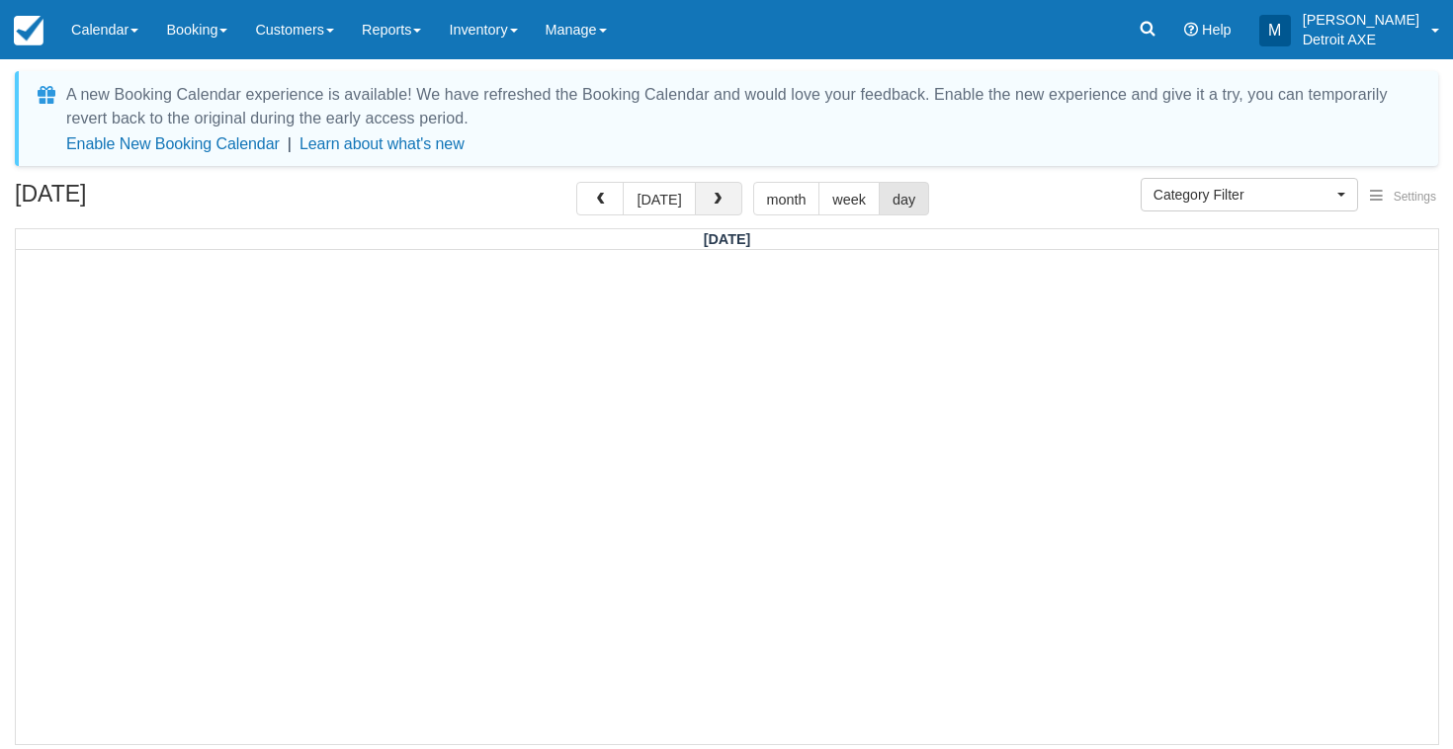
click at [711, 197] on span "button" at bounding box center [718, 200] width 14 height 14
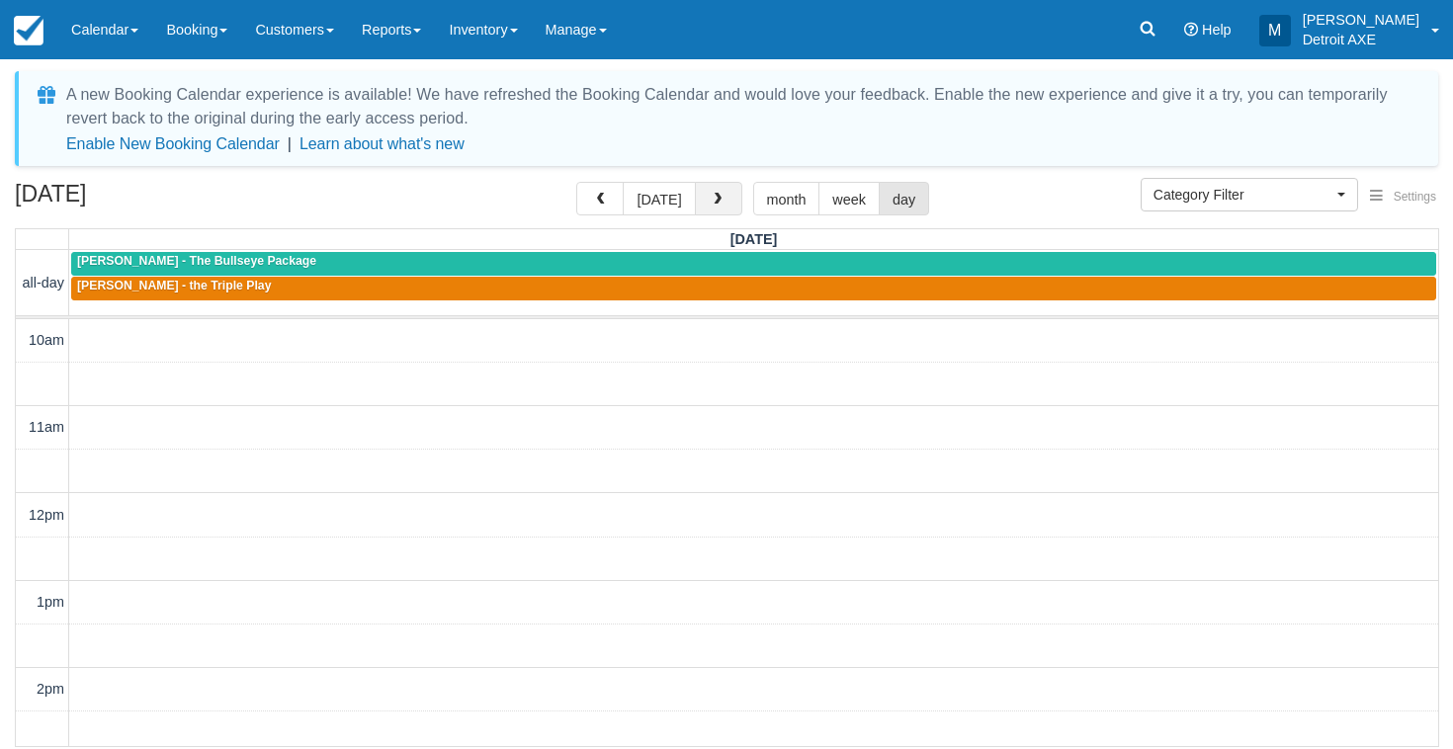
scroll to position [731, 0]
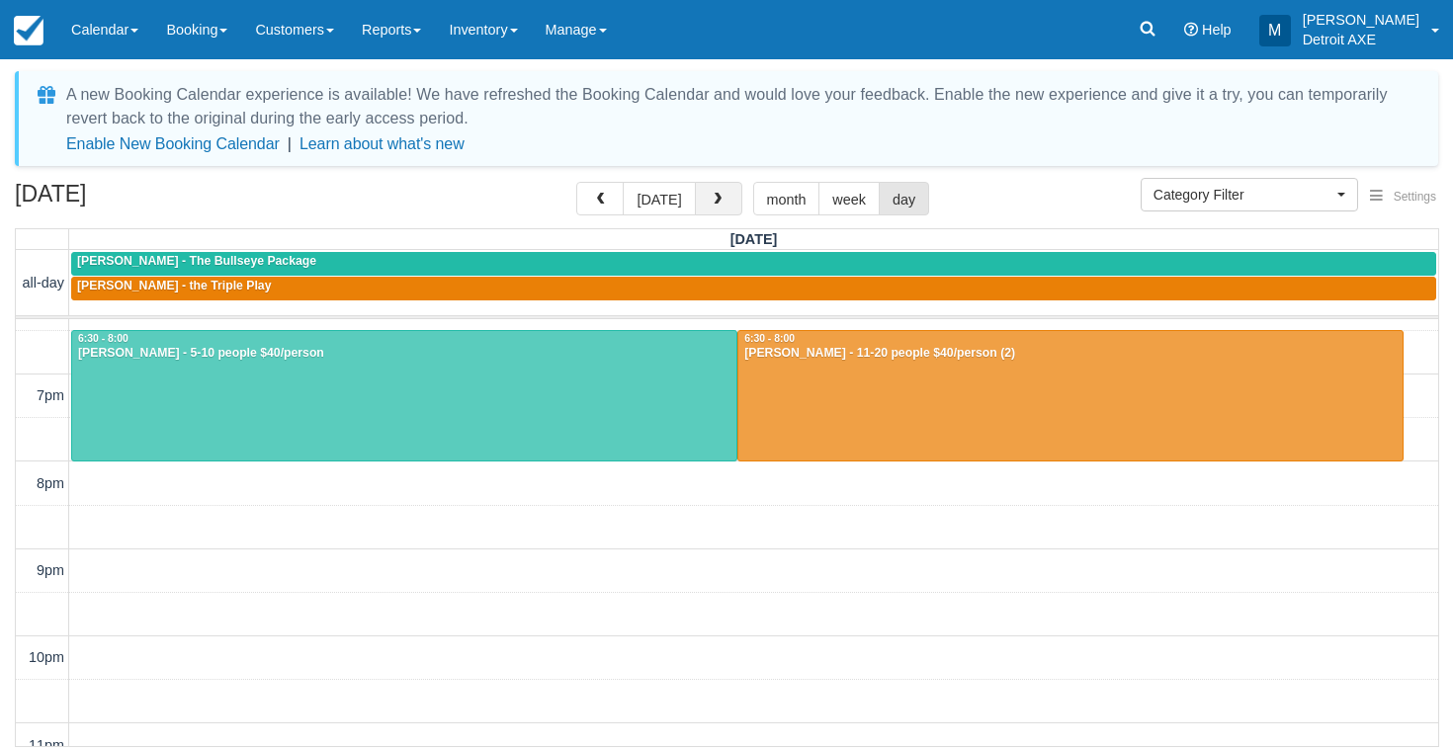
click at [711, 197] on span "button" at bounding box center [718, 200] width 14 height 14
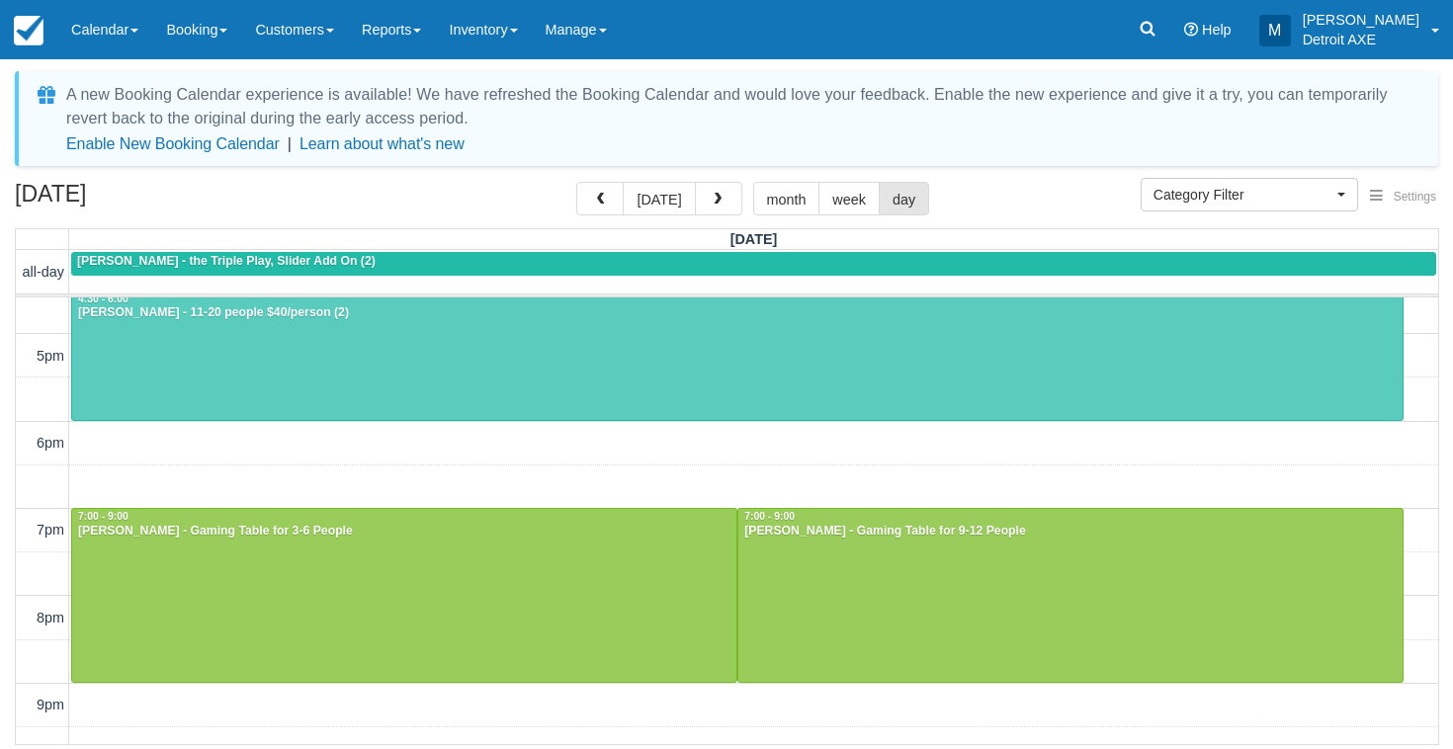
scroll to position [511, 0]
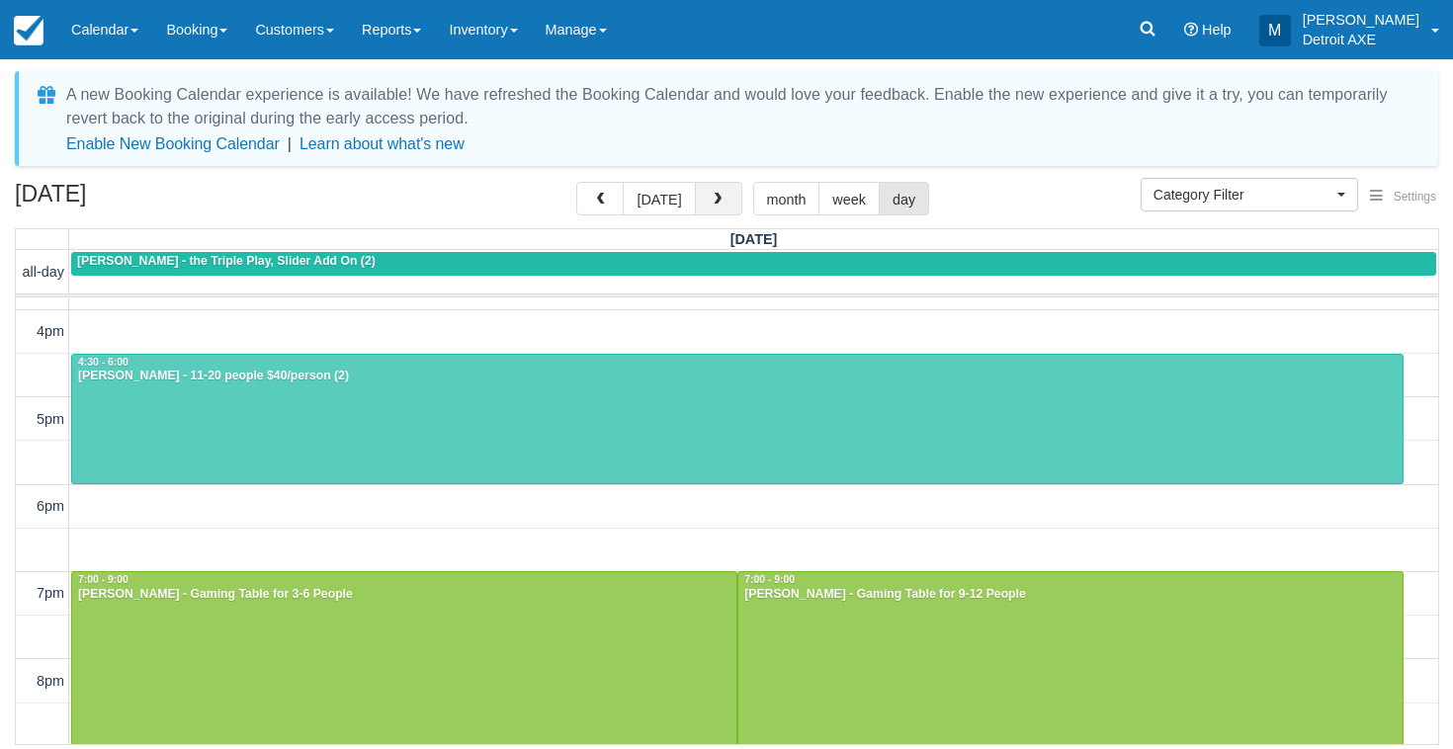
click at [720, 208] on button "button" at bounding box center [718, 199] width 47 height 34
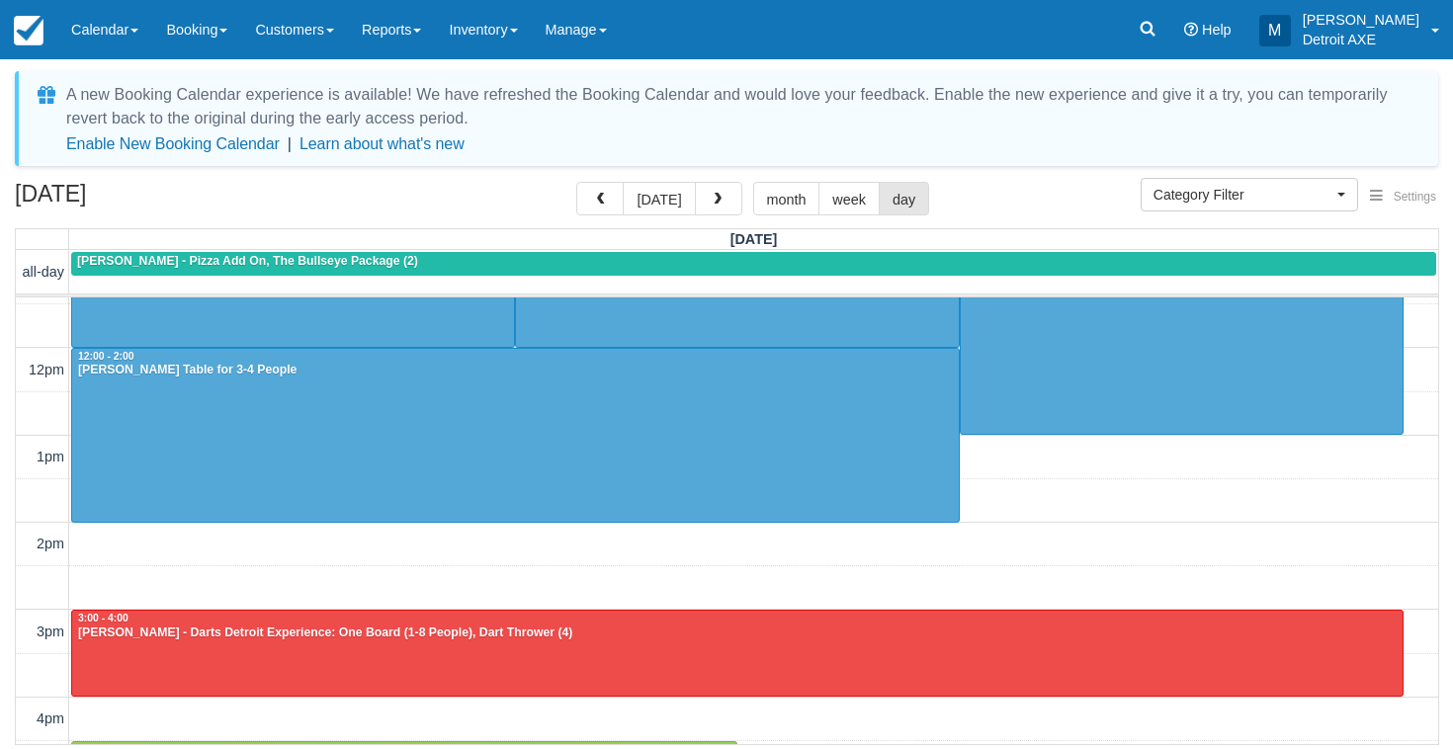
scroll to position [105, 0]
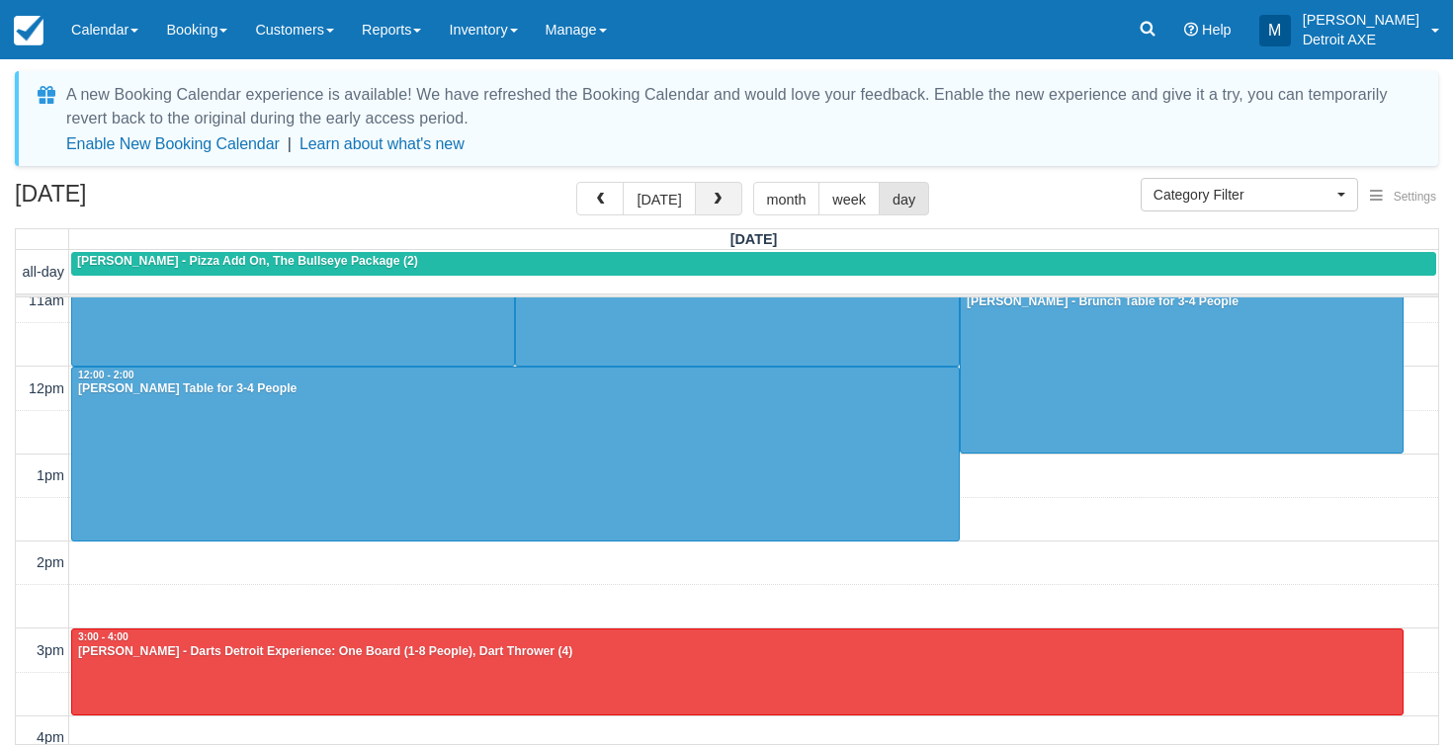
click at [717, 190] on button "button" at bounding box center [718, 199] width 47 height 34
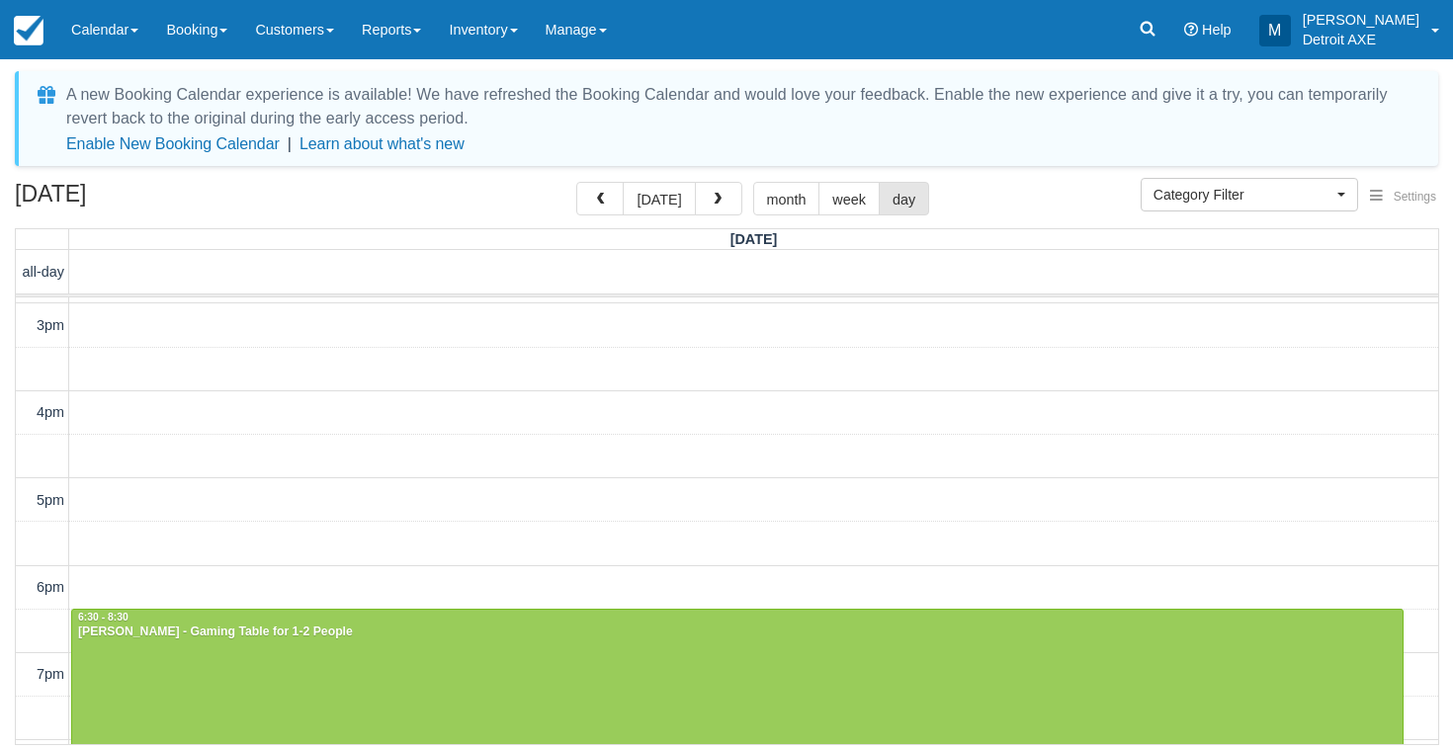
scroll to position [397, 0]
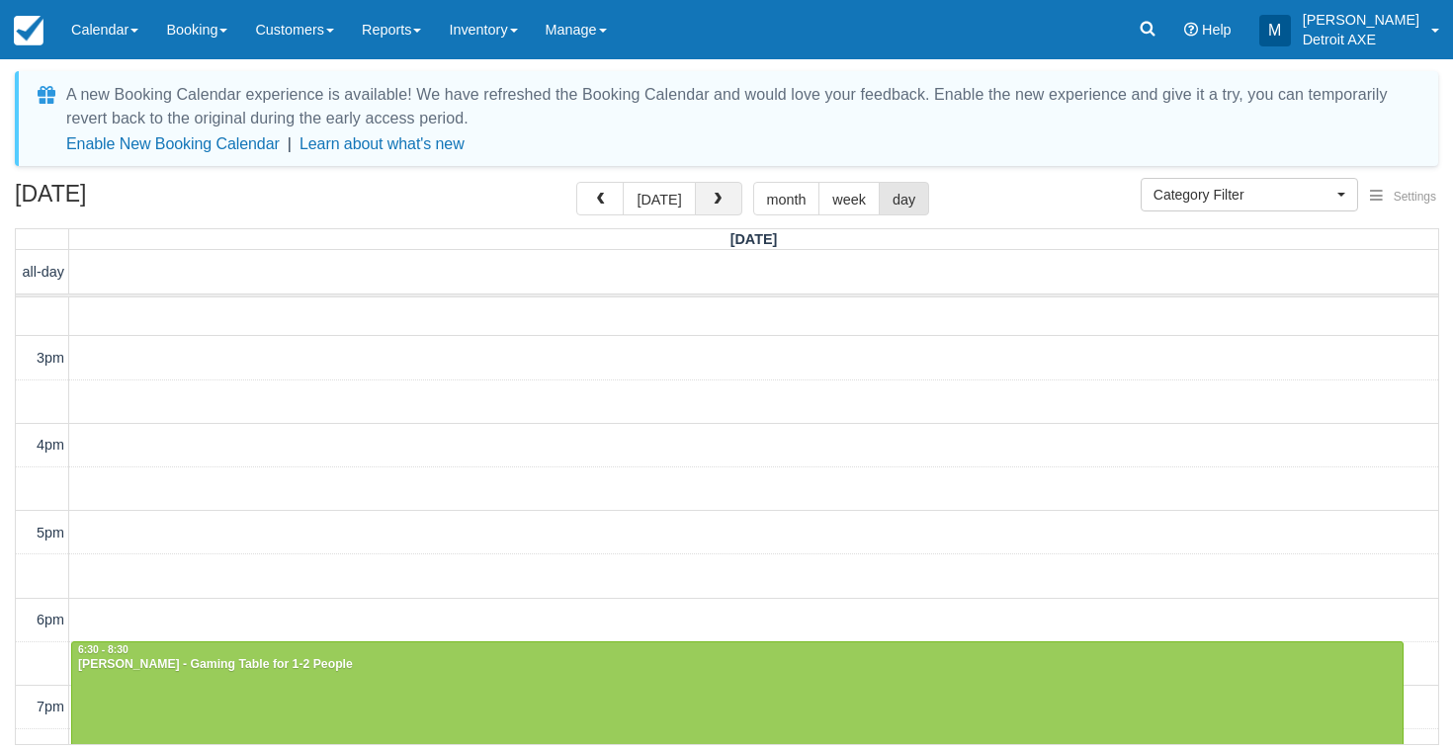
click at [730, 192] on button "button" at bounding box center [718, 199] width 47 height 34
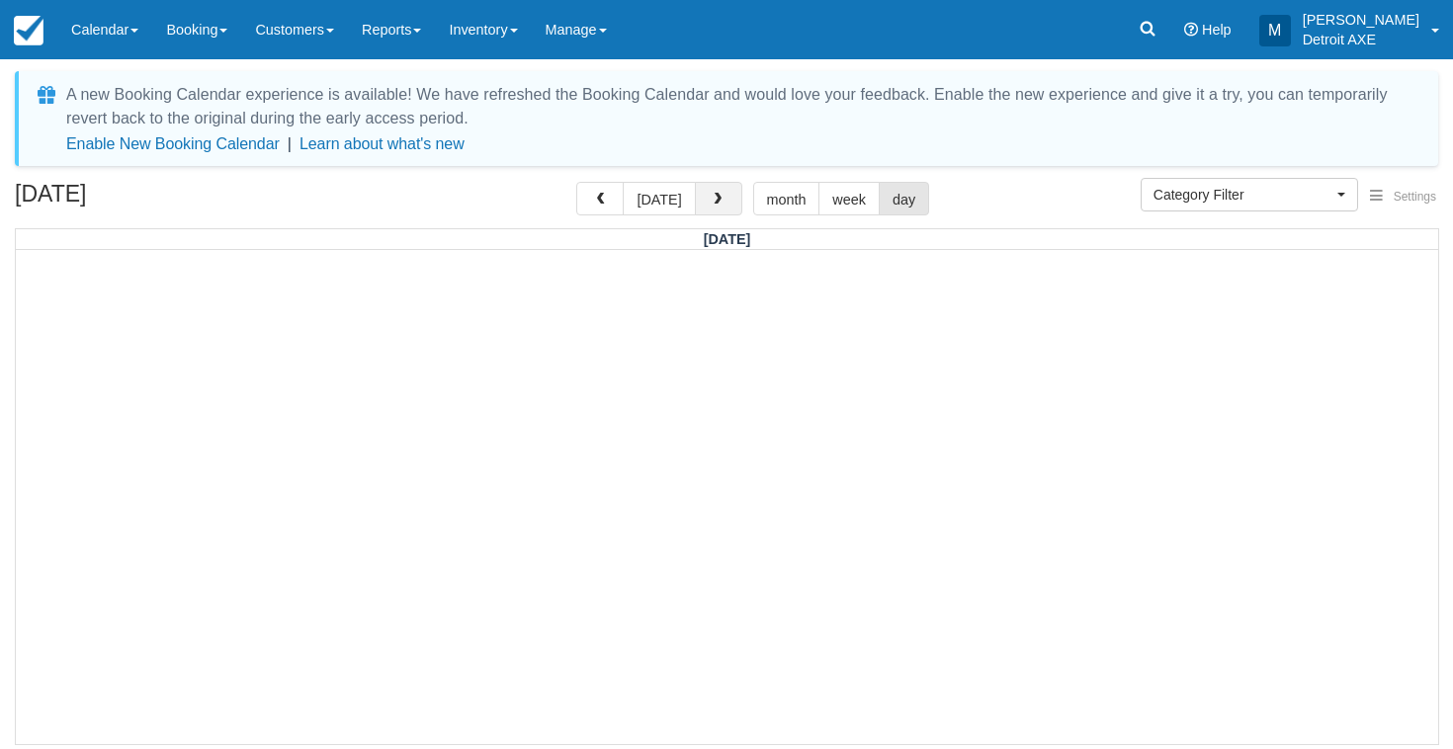
click at [730, 188] on button "button" at bounding box center [718, 199] width 47 height 34
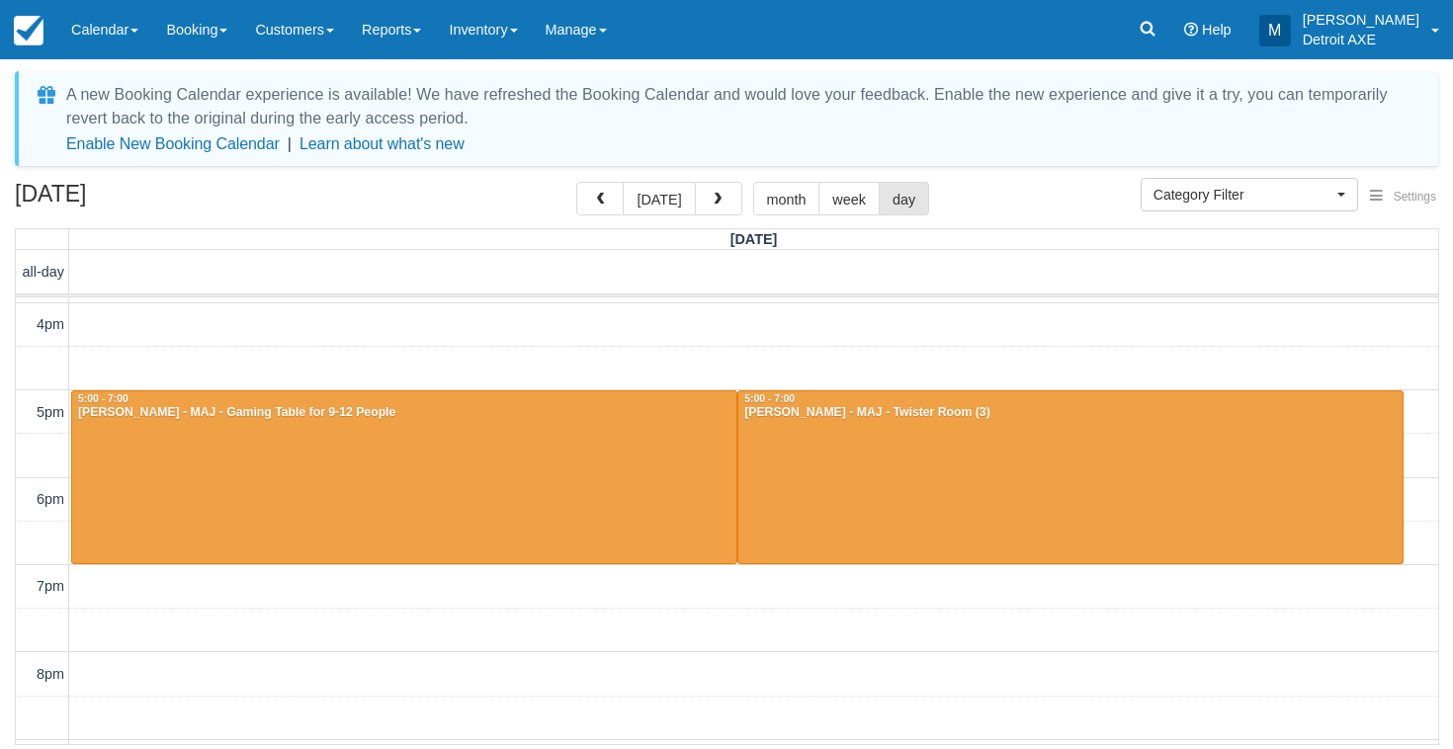
scroll to position [513, 0]
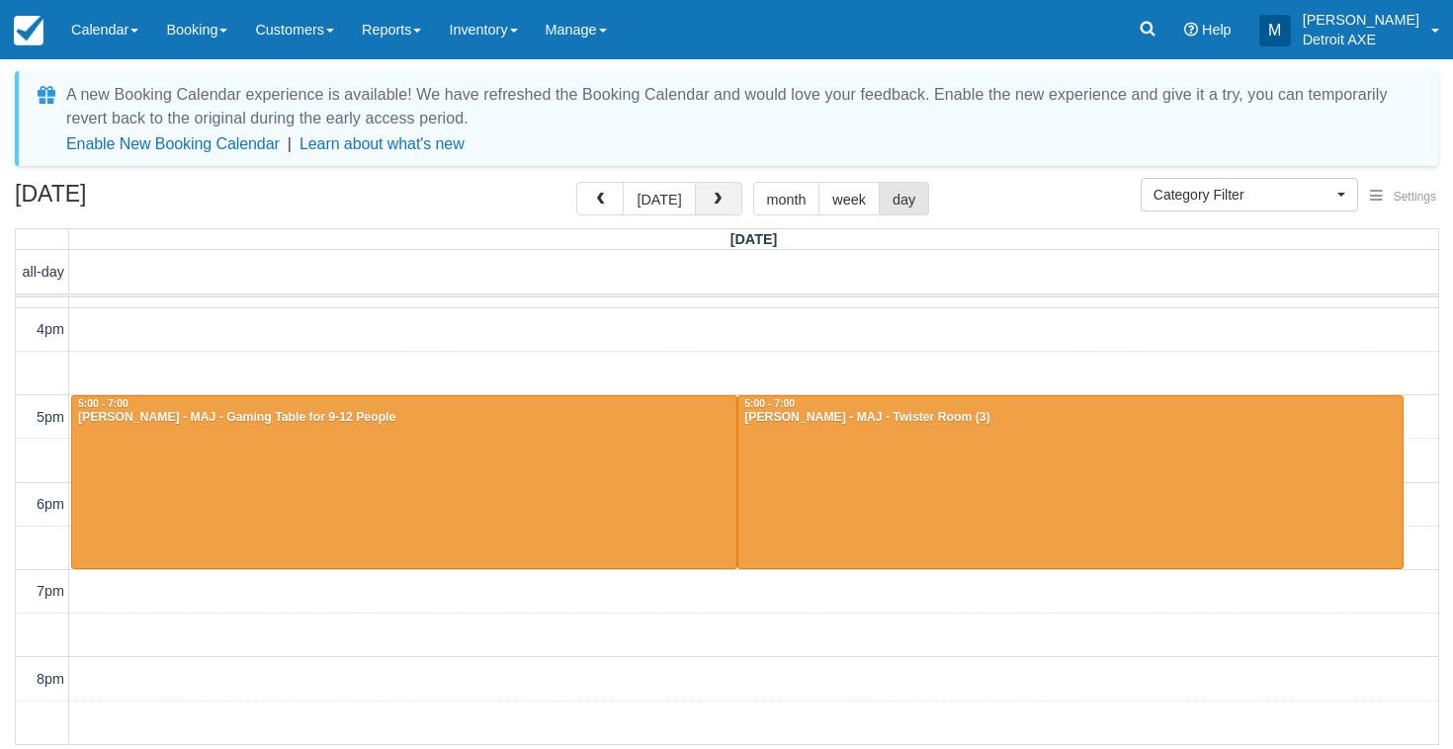
click at [711, 205] on span "button" at bounding box center [718, 200] width 14 height 14
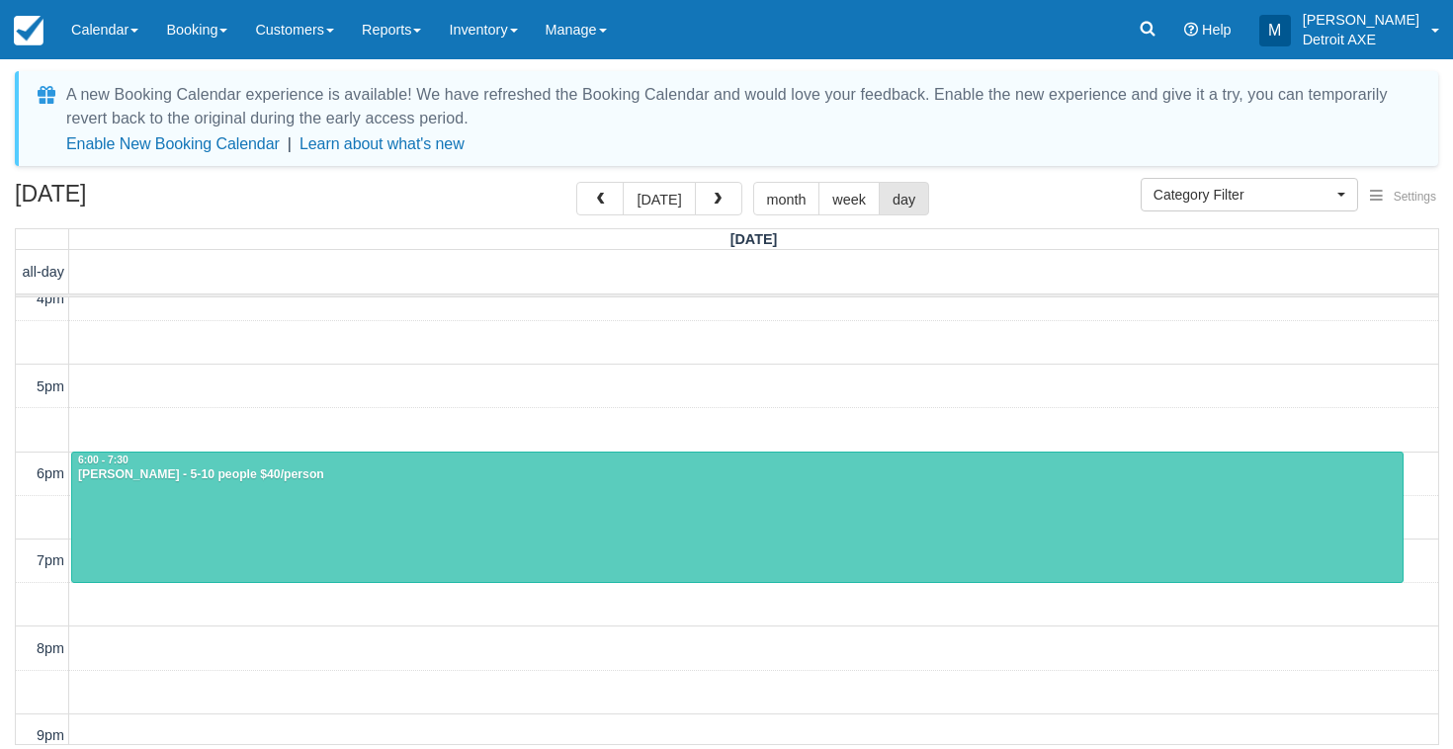
scroll to position [548, 0]
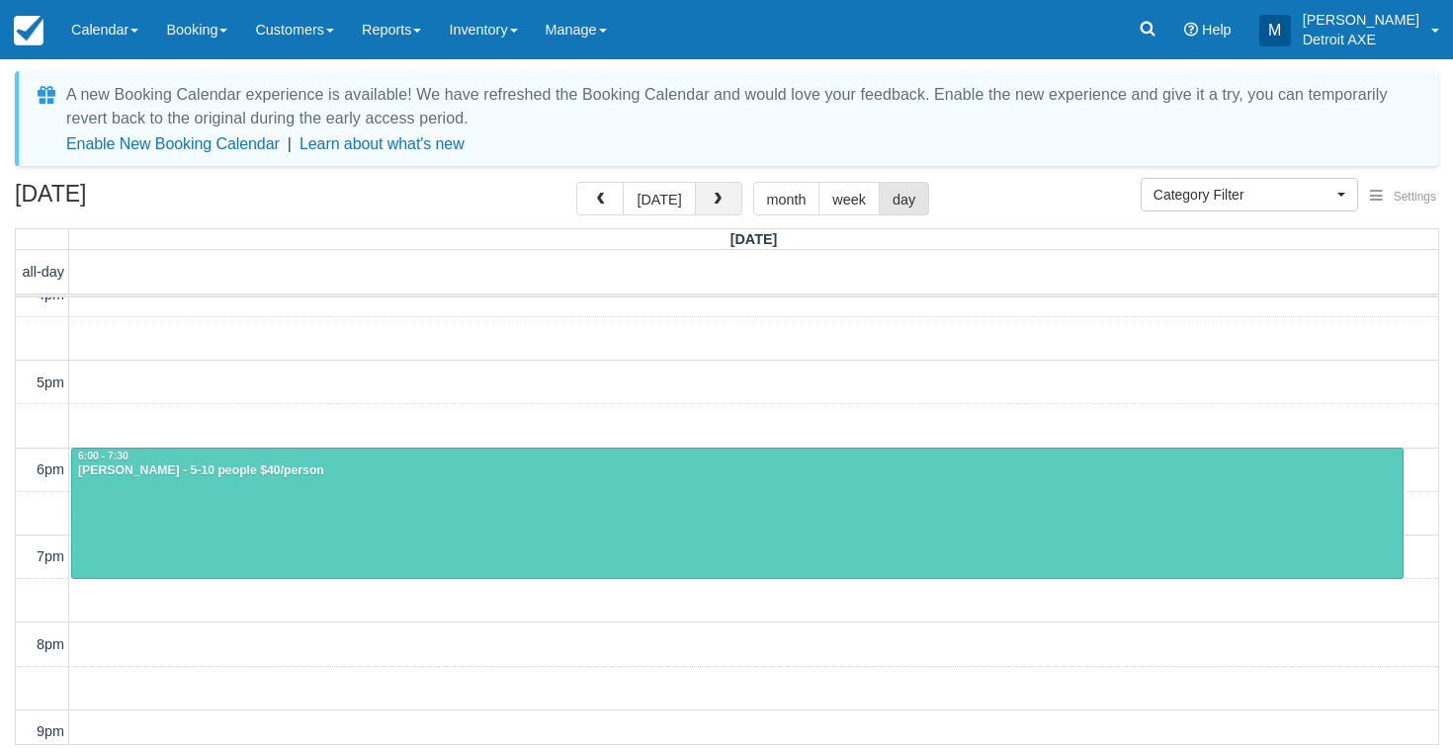
click at [703, 194] on button "button" at bounding box center [718, 199] width 47 height 34
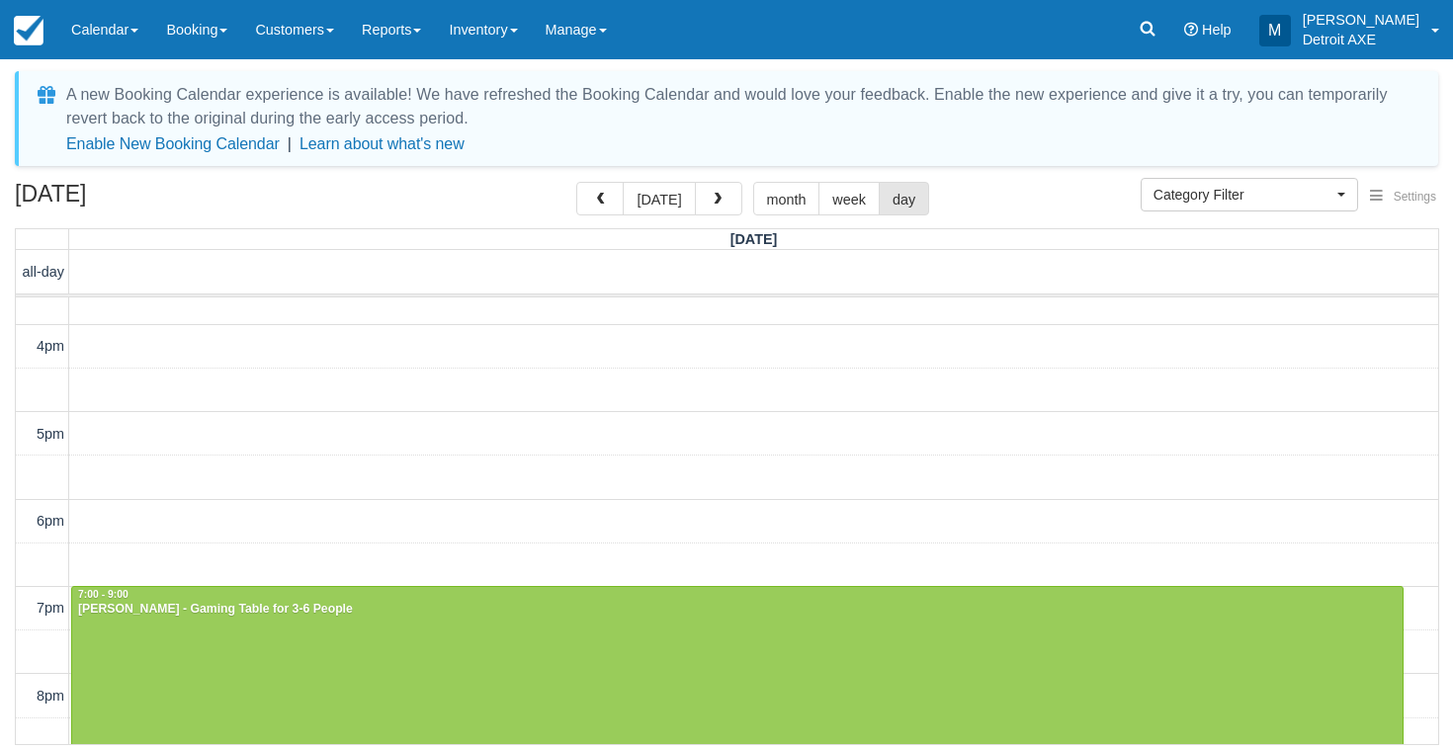
scroll to position [498, 0]
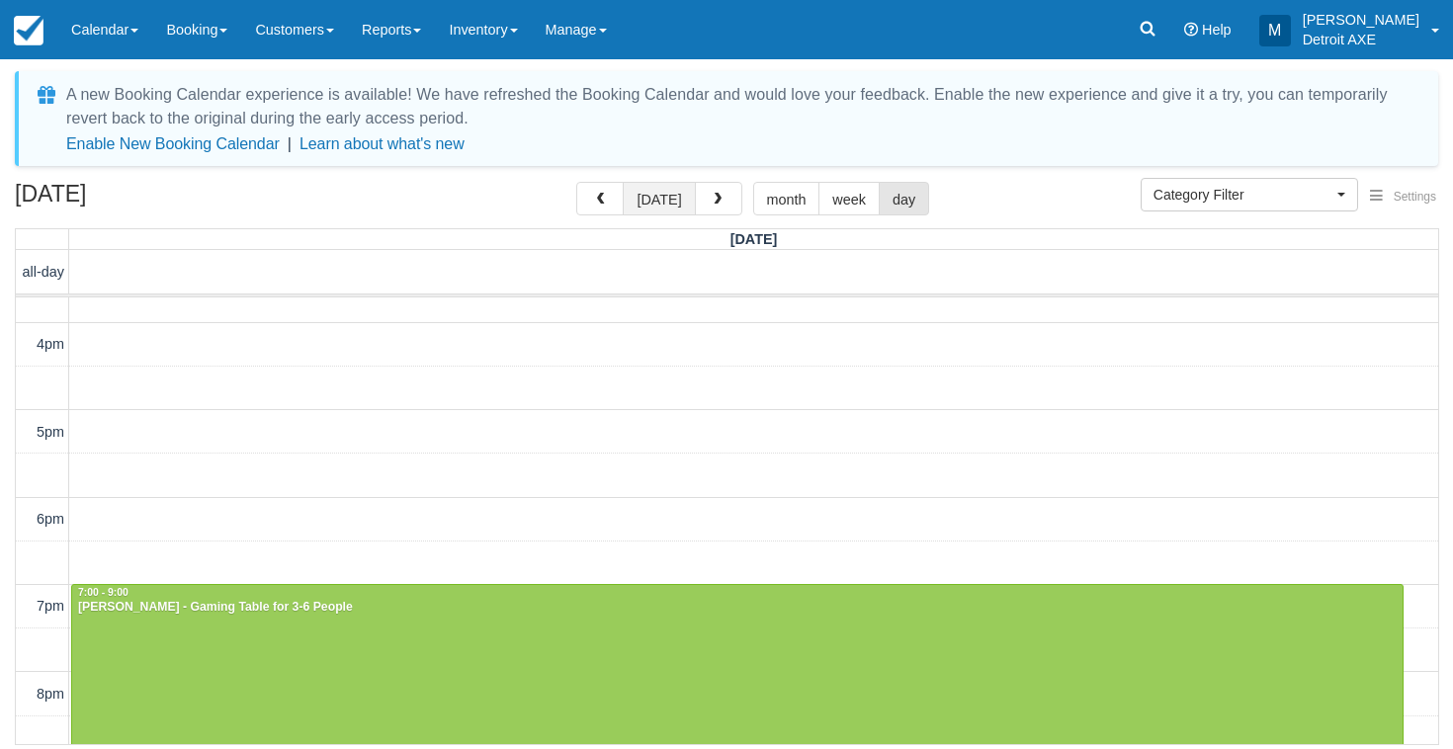
click at [658, 197] on button "today" at bounding box center [659, 199] width 72 height 34
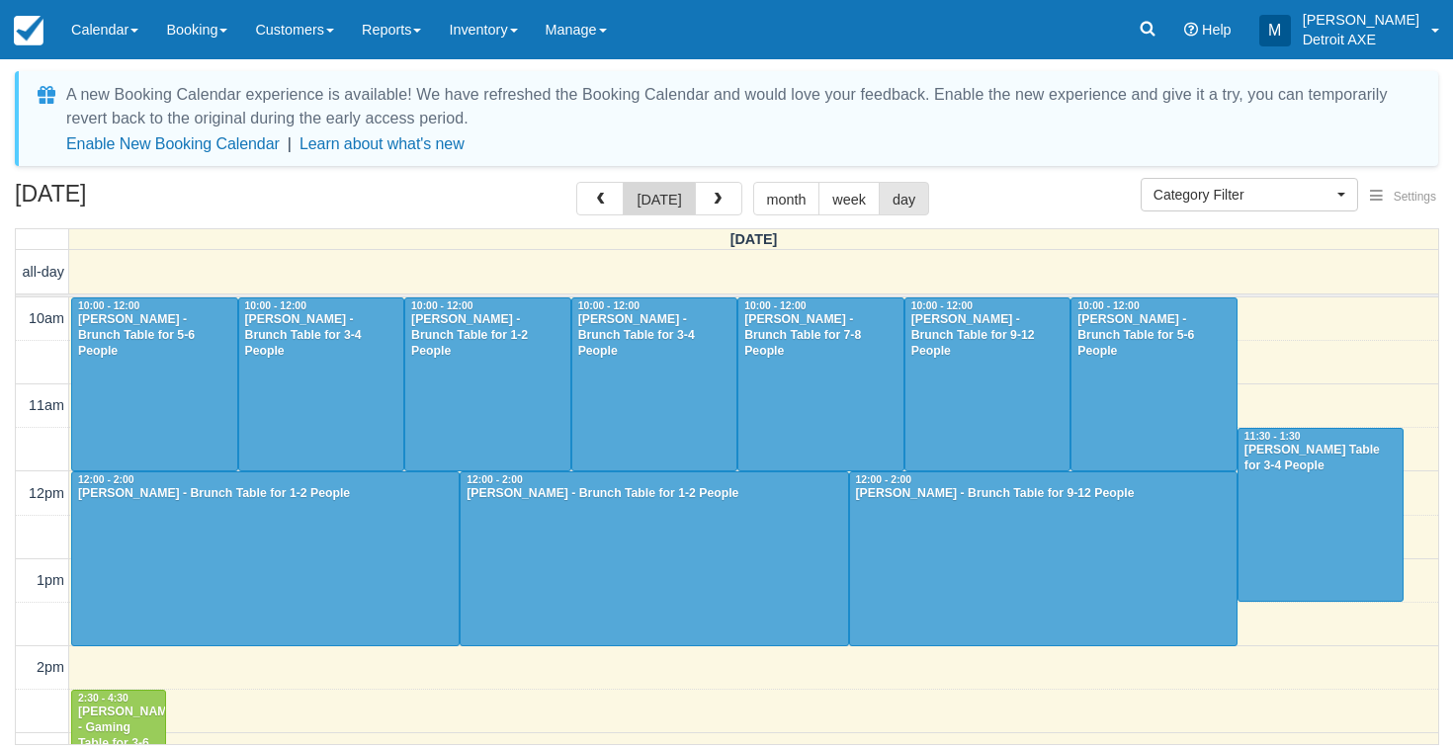
scroll to position [731, 0]
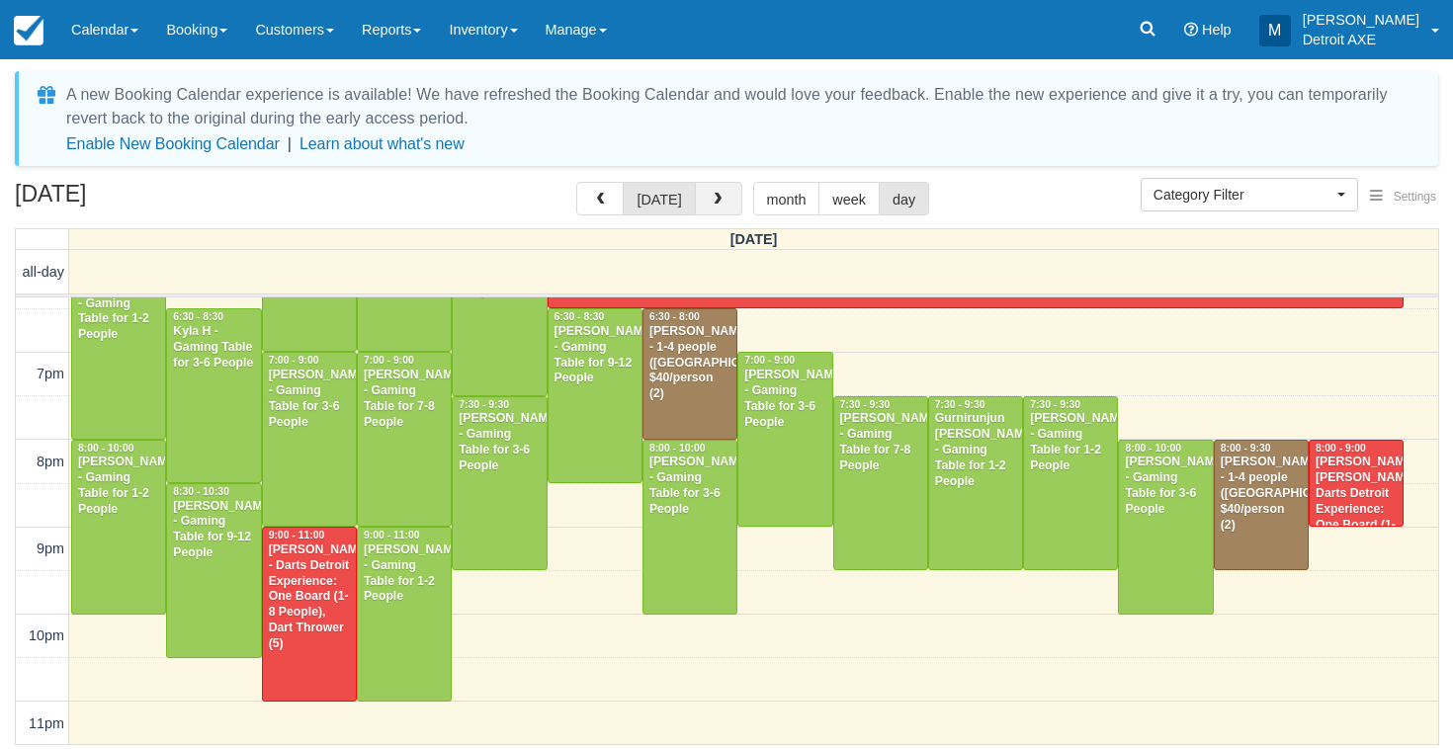
click at [713, 195] on span "button" at bounding box center [718, 200] width 14 height 14
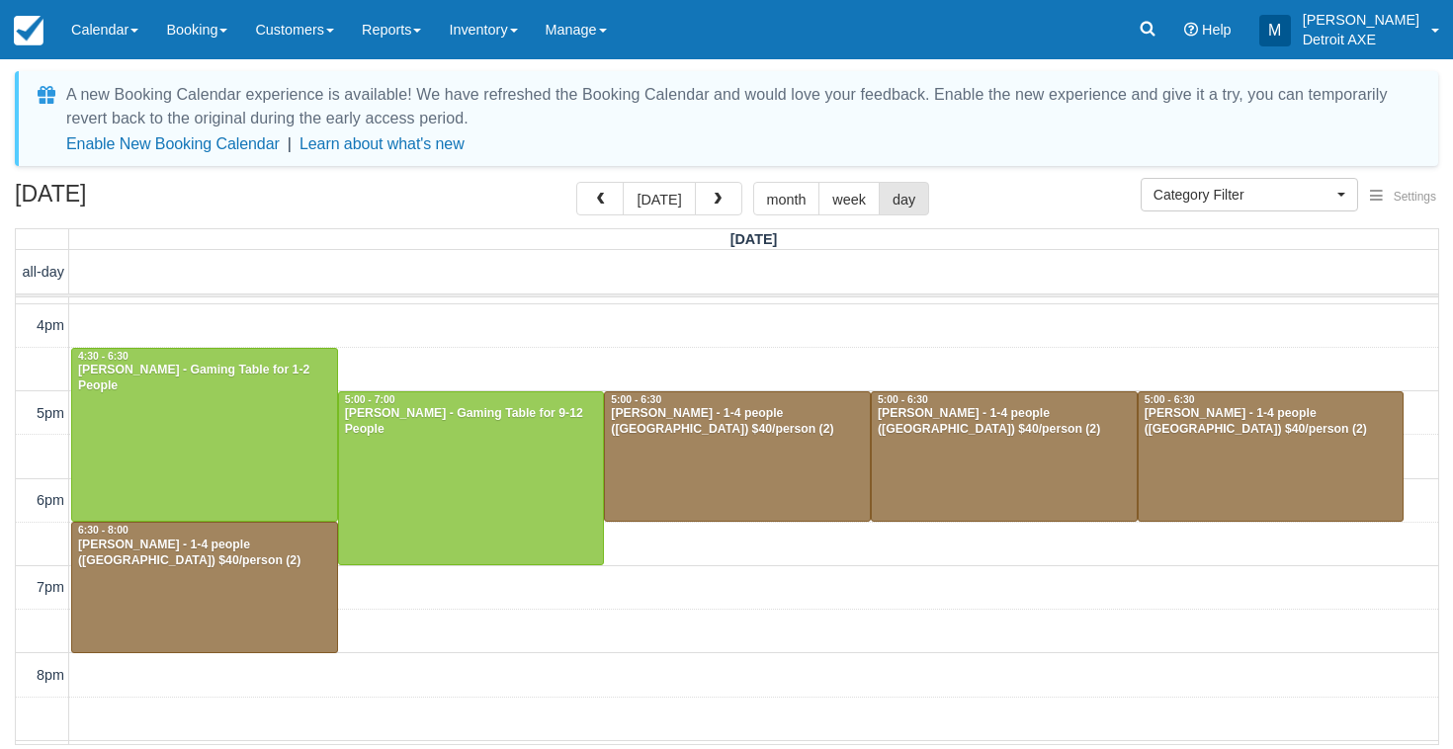
scroll to position [502, 0]
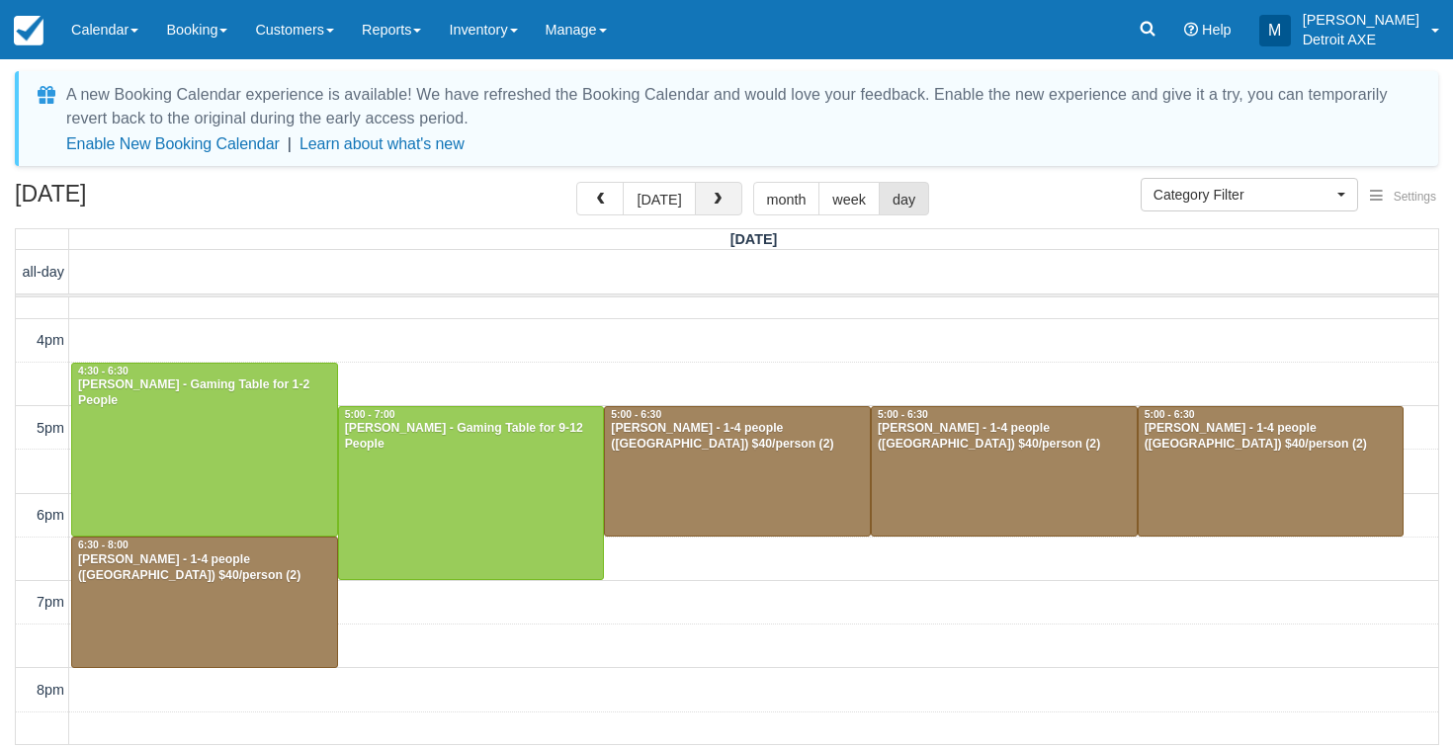
click at [732, 212] on button "button" at bounding box center [718, 199] width 47 height 34
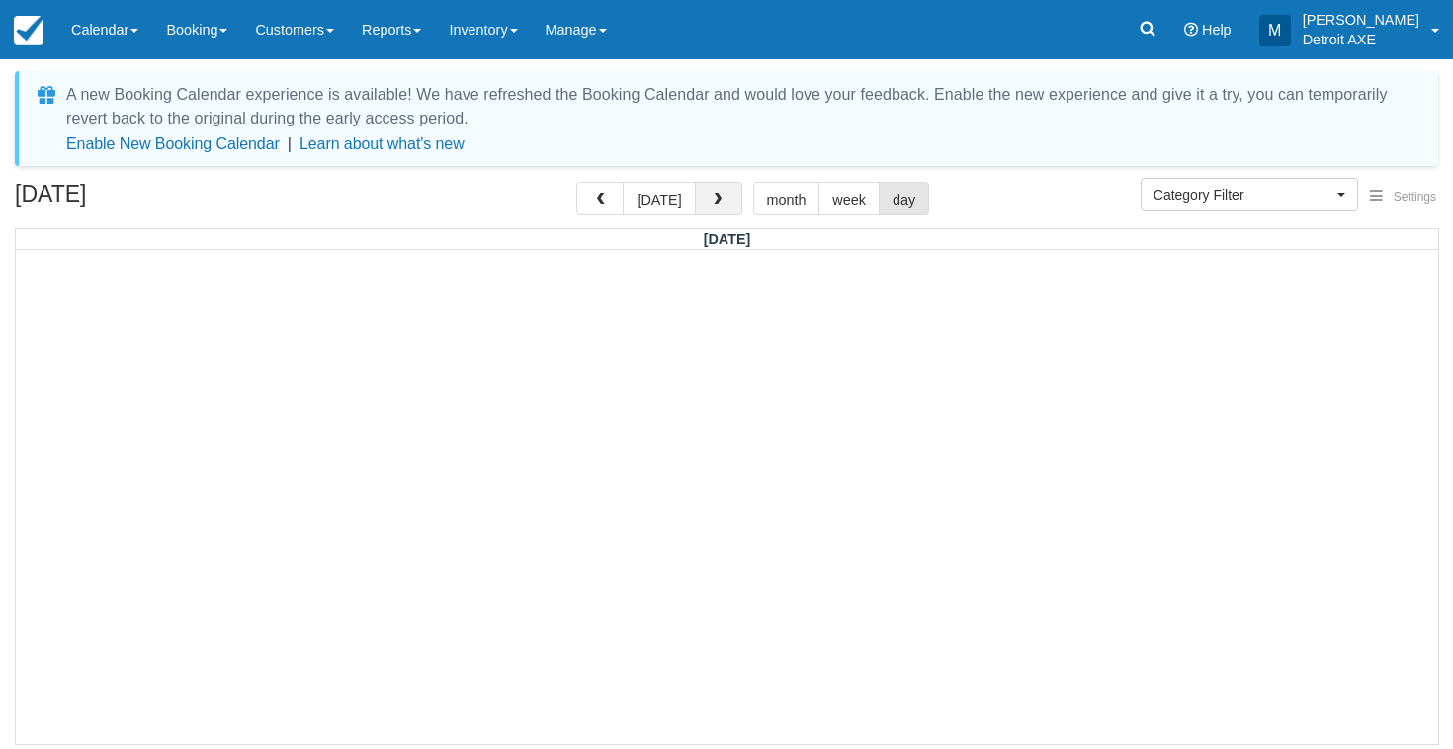
click at [720, 192] on button "button" at bounding box center [718, 199] width 47 height 34
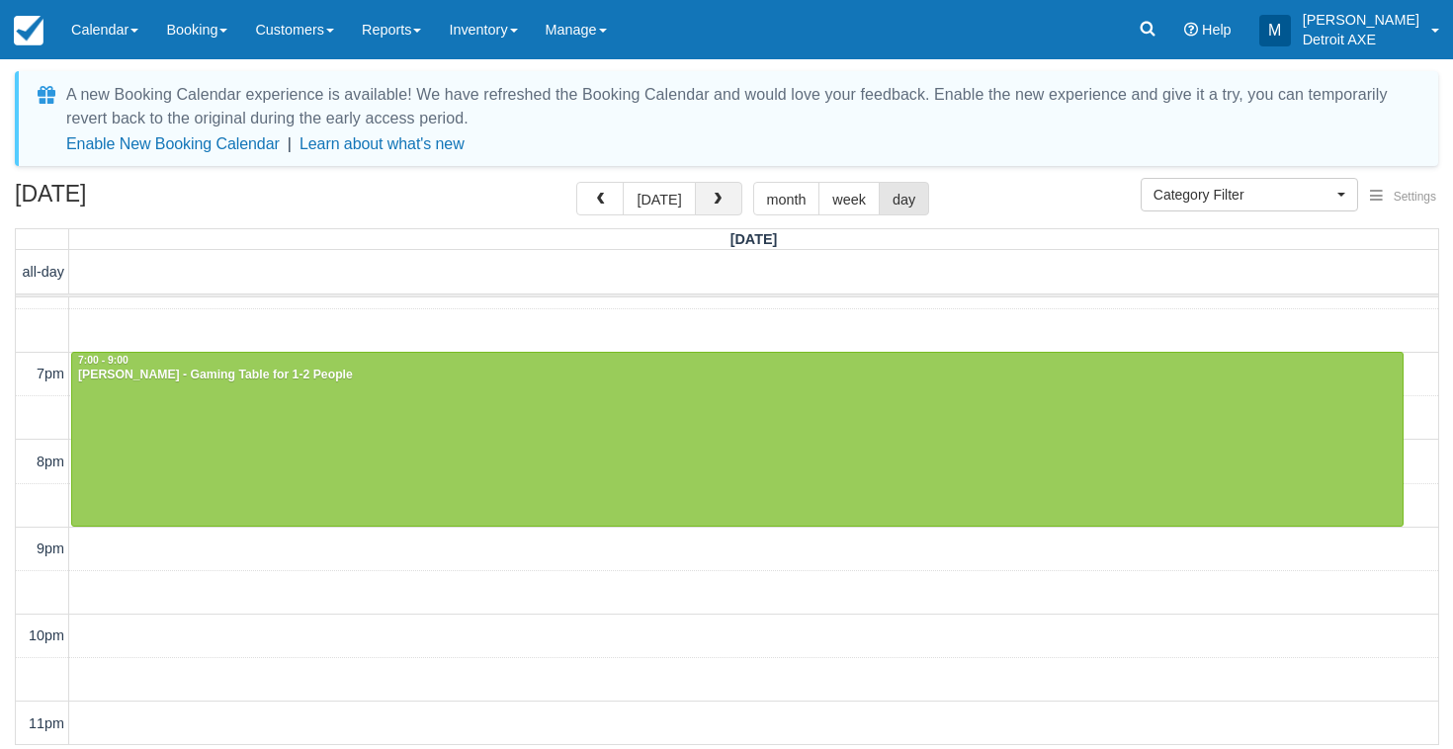
click at [720, 192] on button "button" at bounding box center [718, 199] width 47 height 34
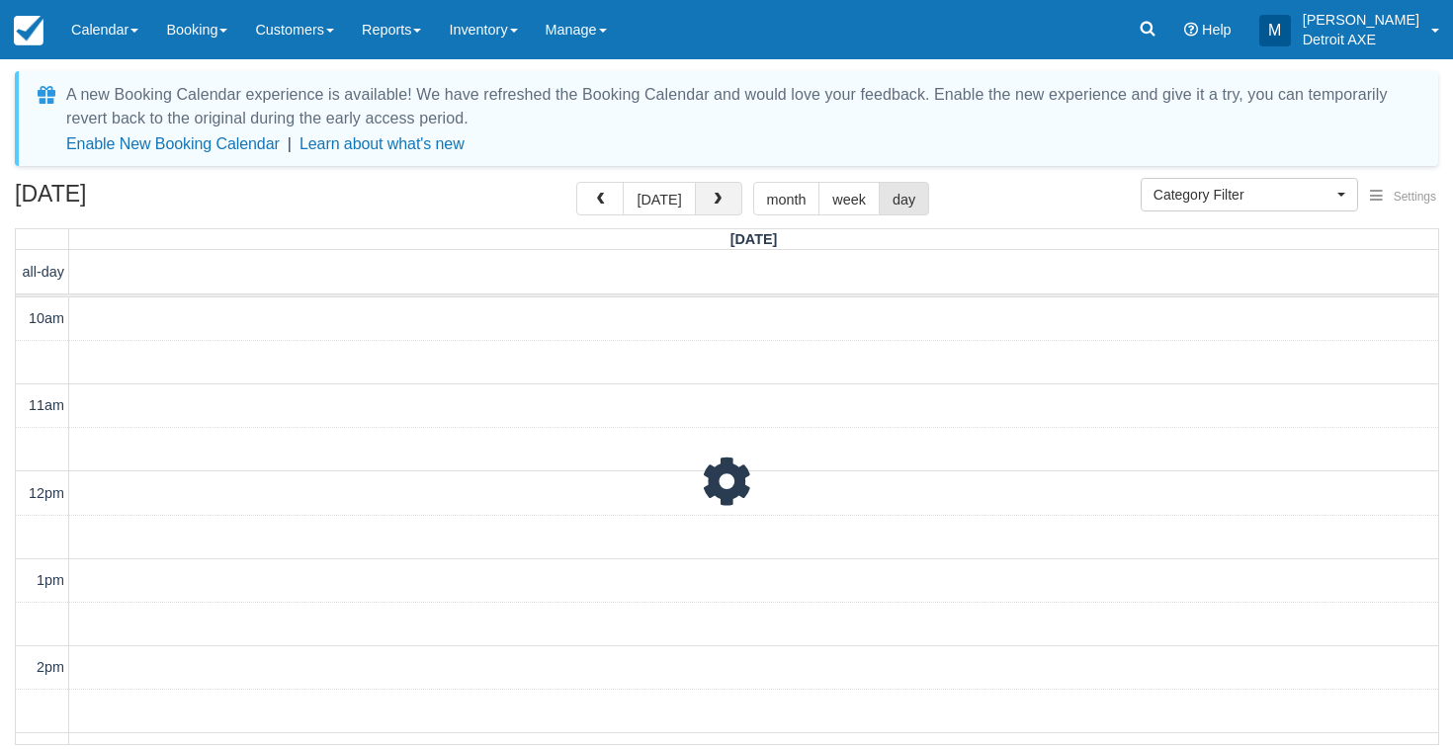
scroll to position [731, 0]
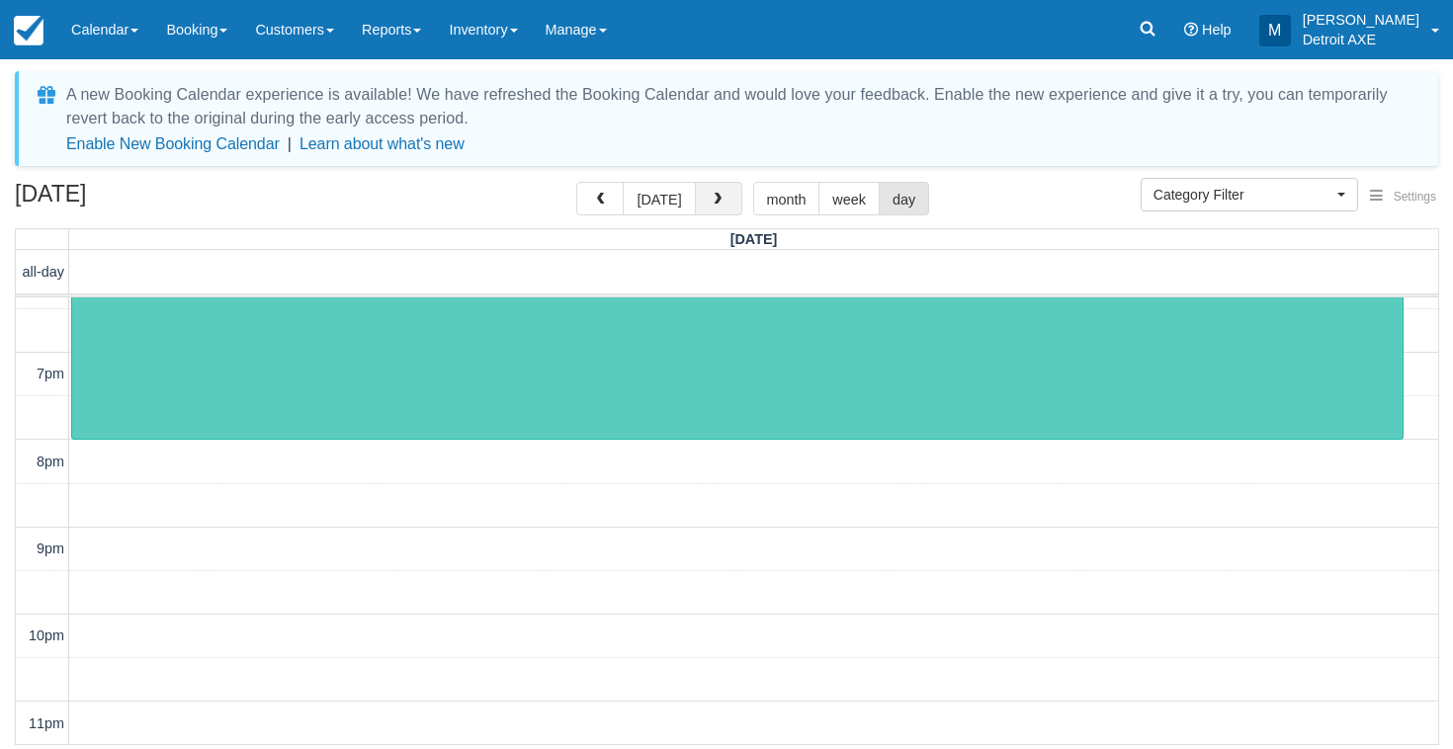
click at [720, 192] on button "button" at bounding box center [718, 199] width 47 height 34
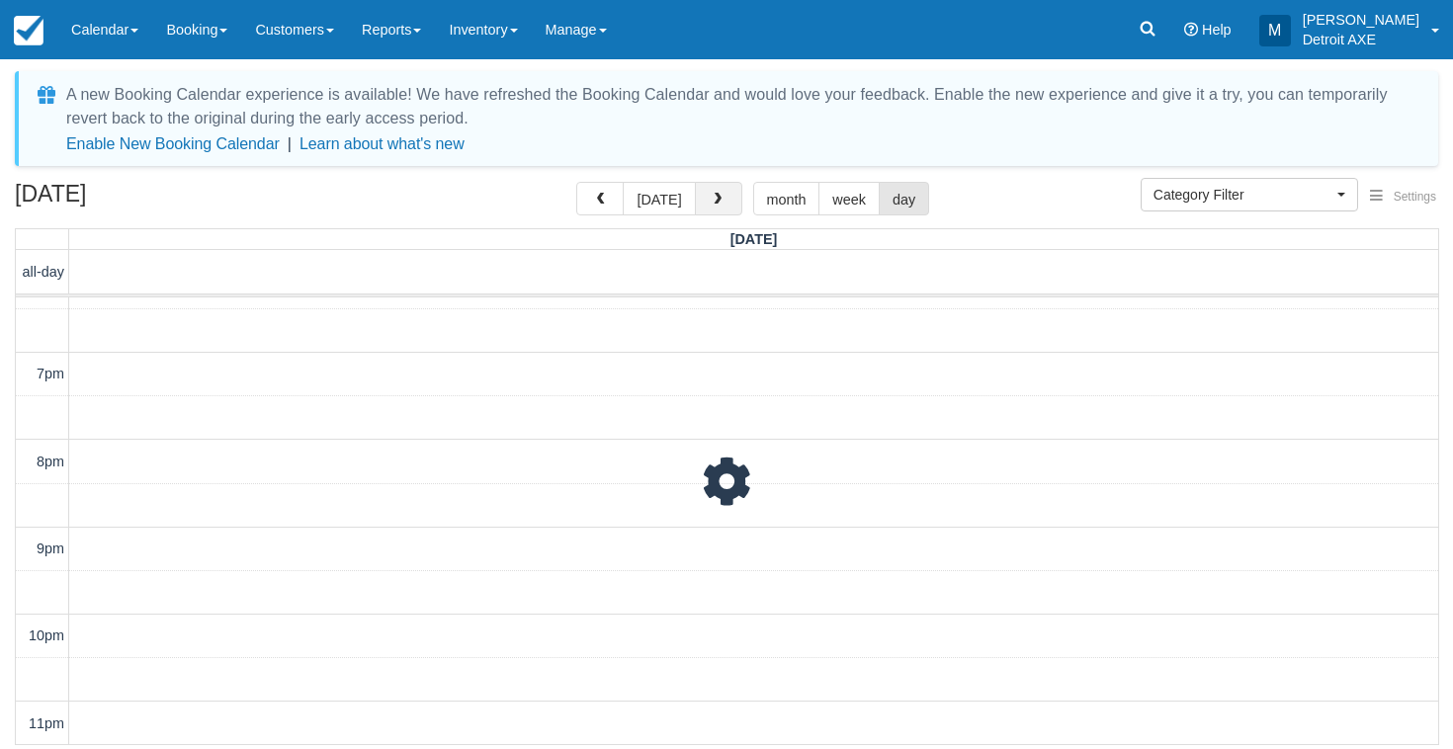
scroll to position [731, 0]
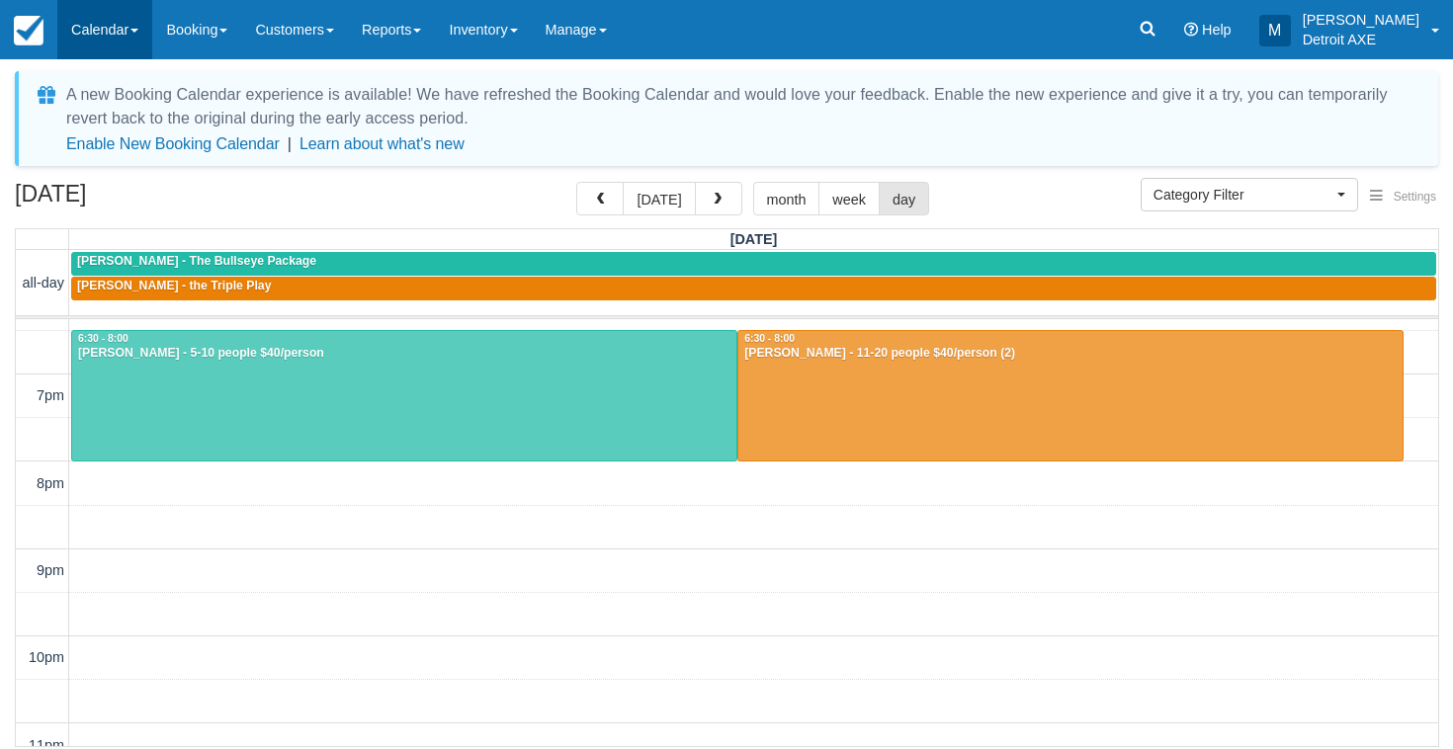
click at [96, 36] on link "Calendar" at bounding box center [104, 29] width 95 height 59
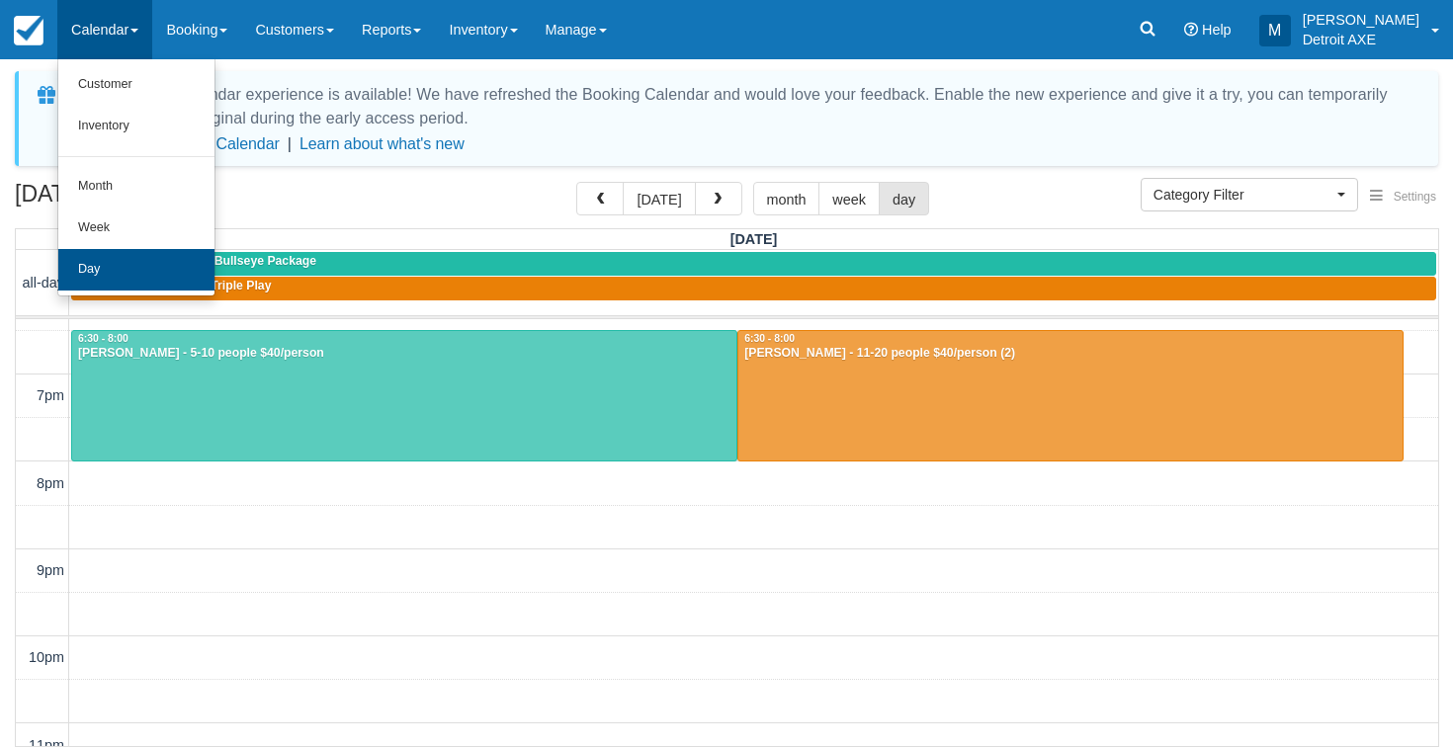
click at [134, 280] on link "Day" at bounding box center [136, 270] width 156 height 42
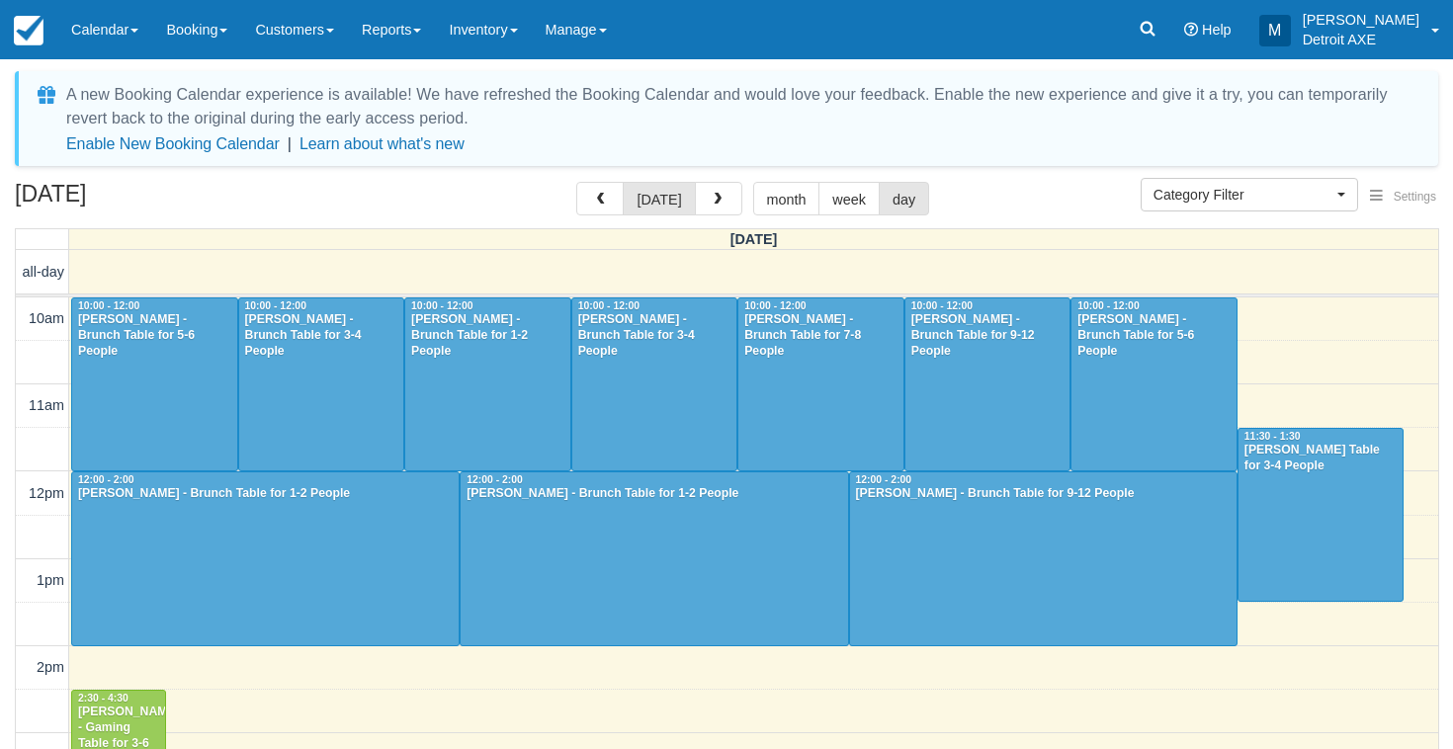
select select
